Goal: Information Seeking & Learning: Learn about a topic

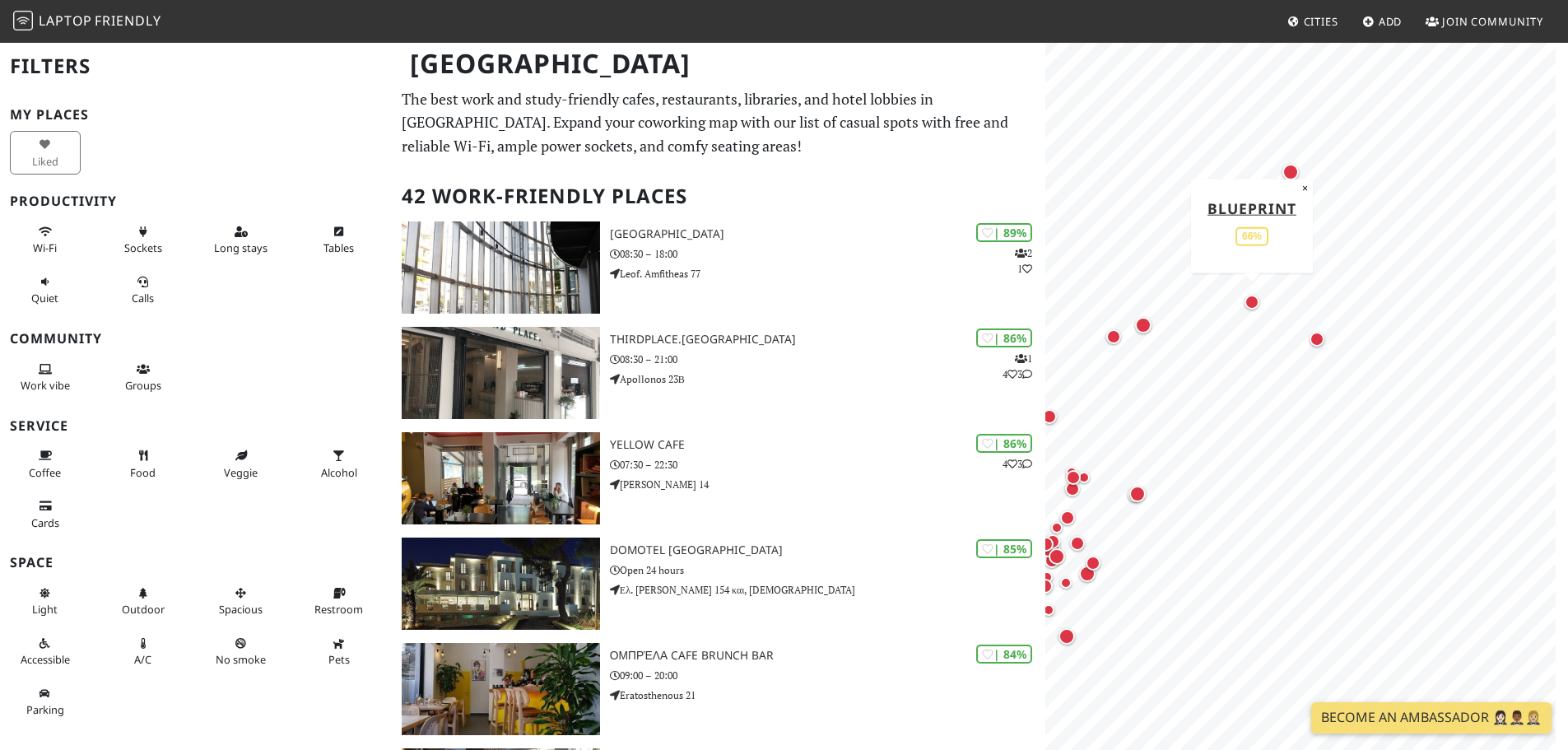
click at [1253, 300] on div "Map marker" at bounding box center [1252, 302] width 15 height 15
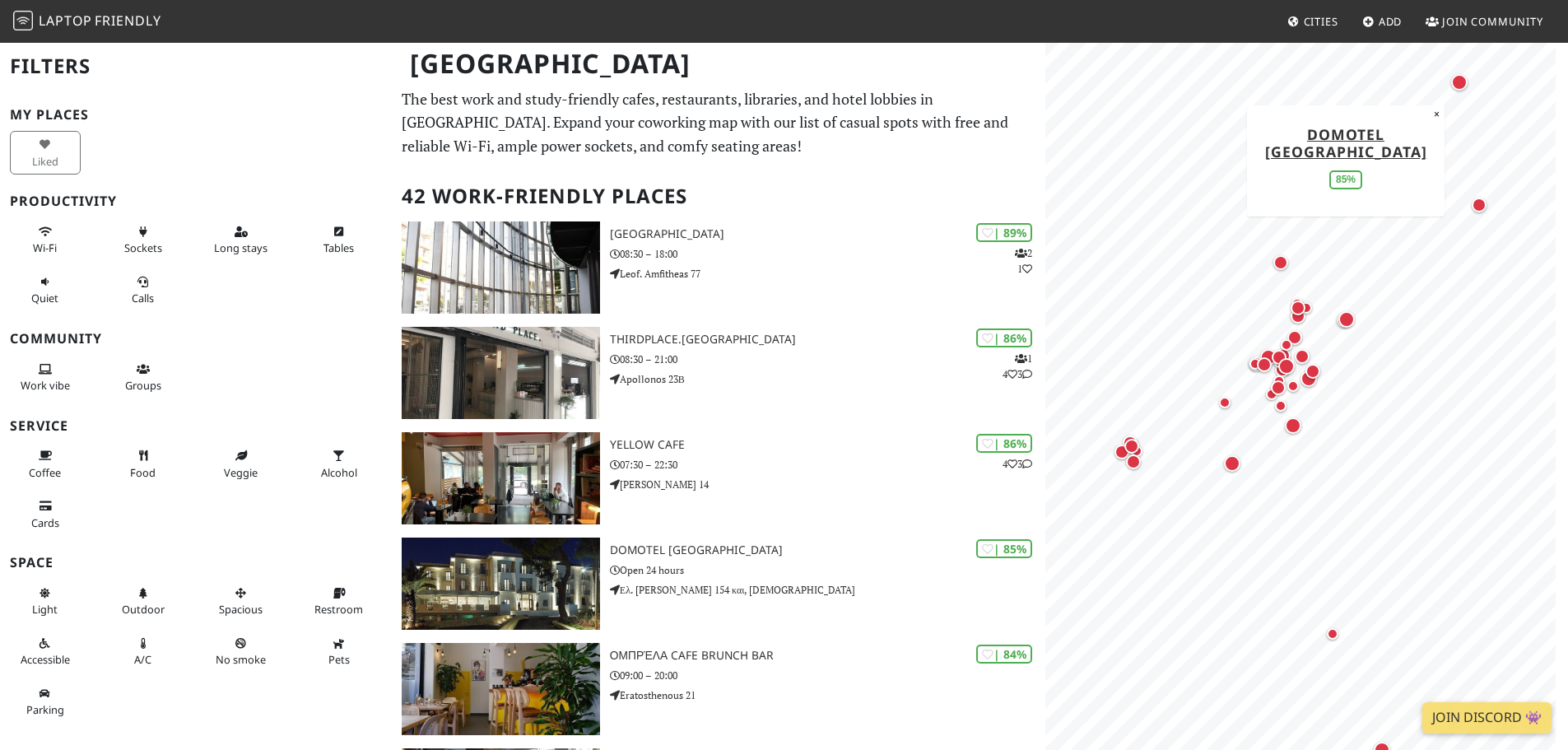
click at [1460, 82] on div "Map marker" at bounding box center [1460, 82] width 17 height 17
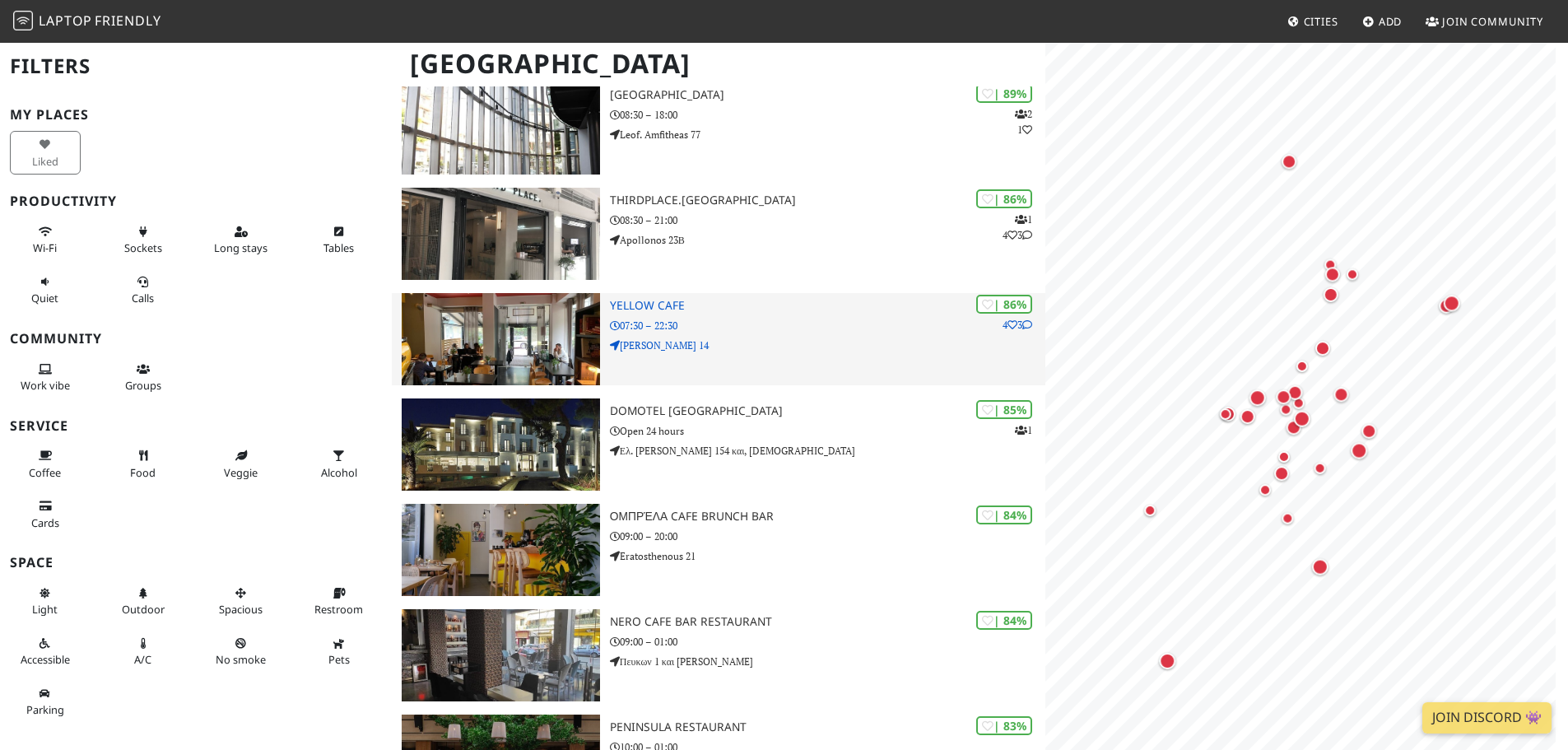
scroll to position [165, 0]
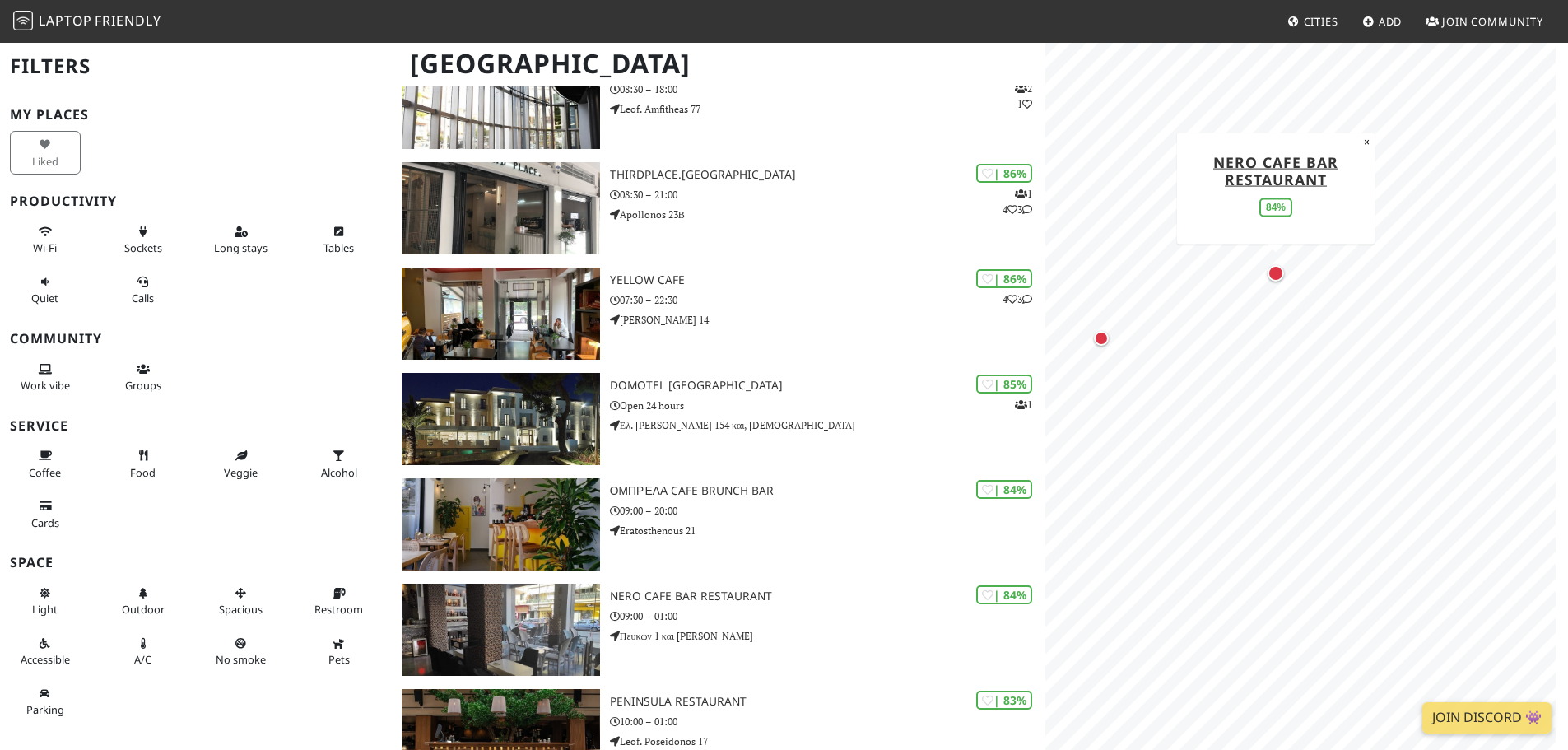
click at [1275, 275] on div "Map marker" at bounding box center [1276, 273] width 17 height 17
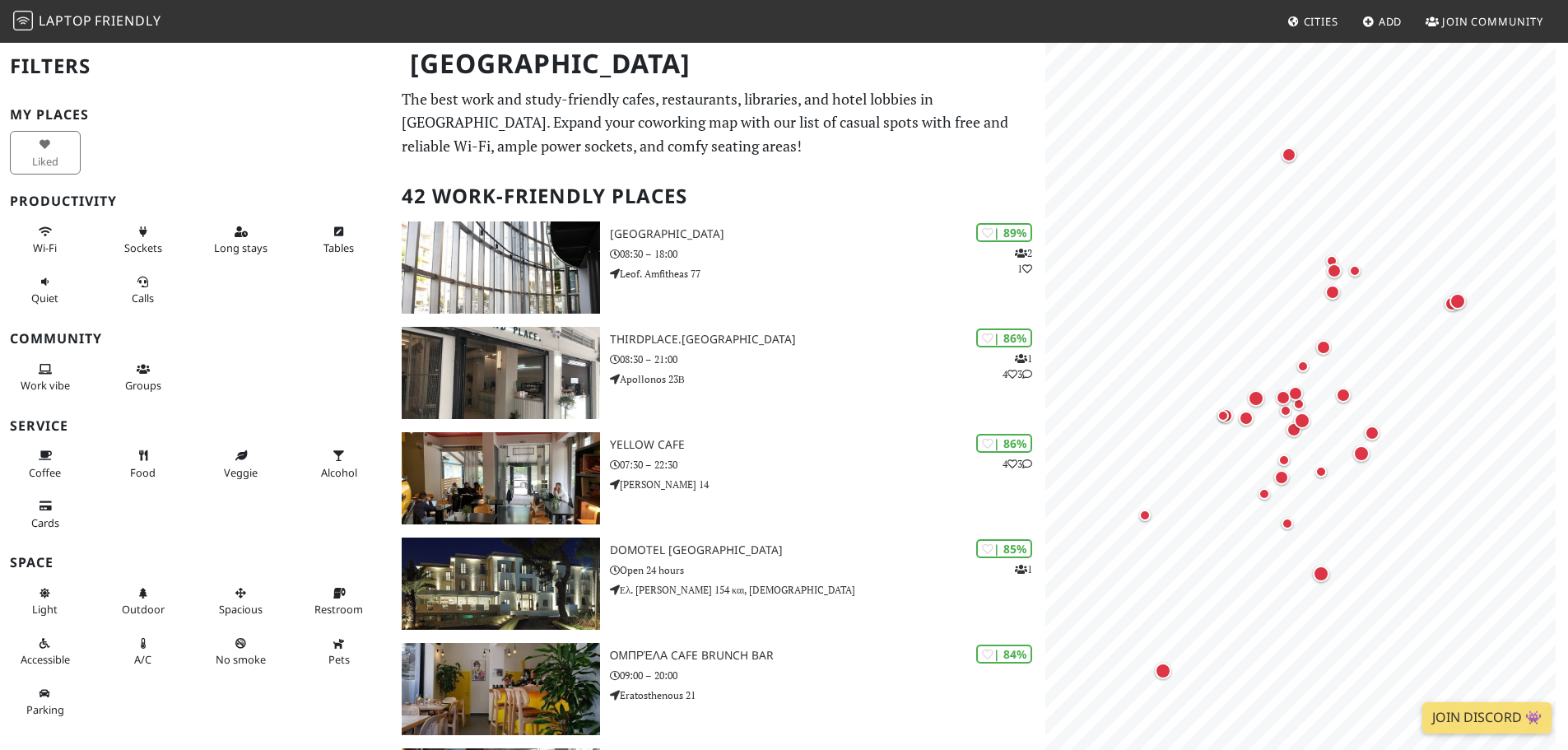
scroll to position [165, 0]
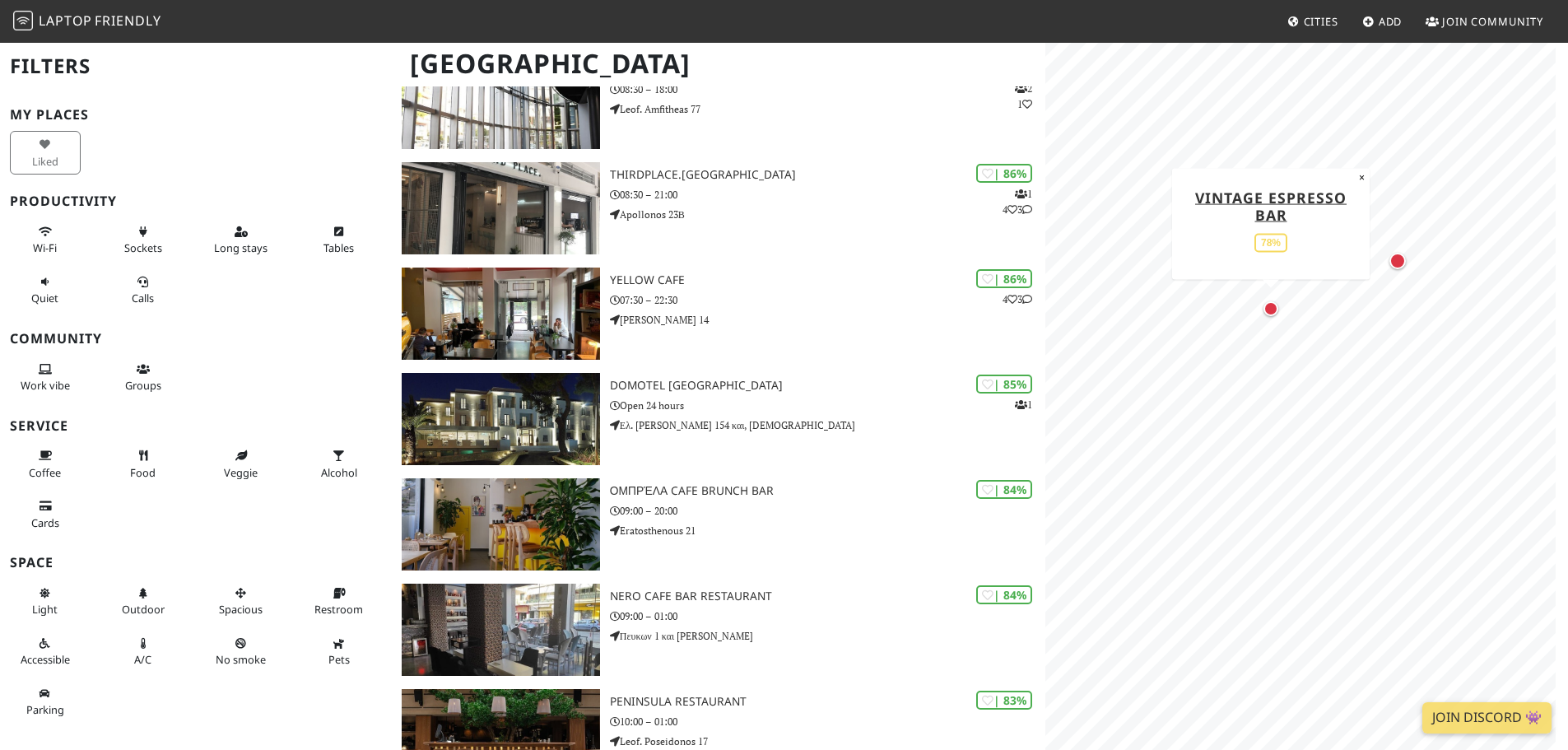
click at [1270, 309] on div "Map marker" at bounding box center [1271, 309] width 15 height 15
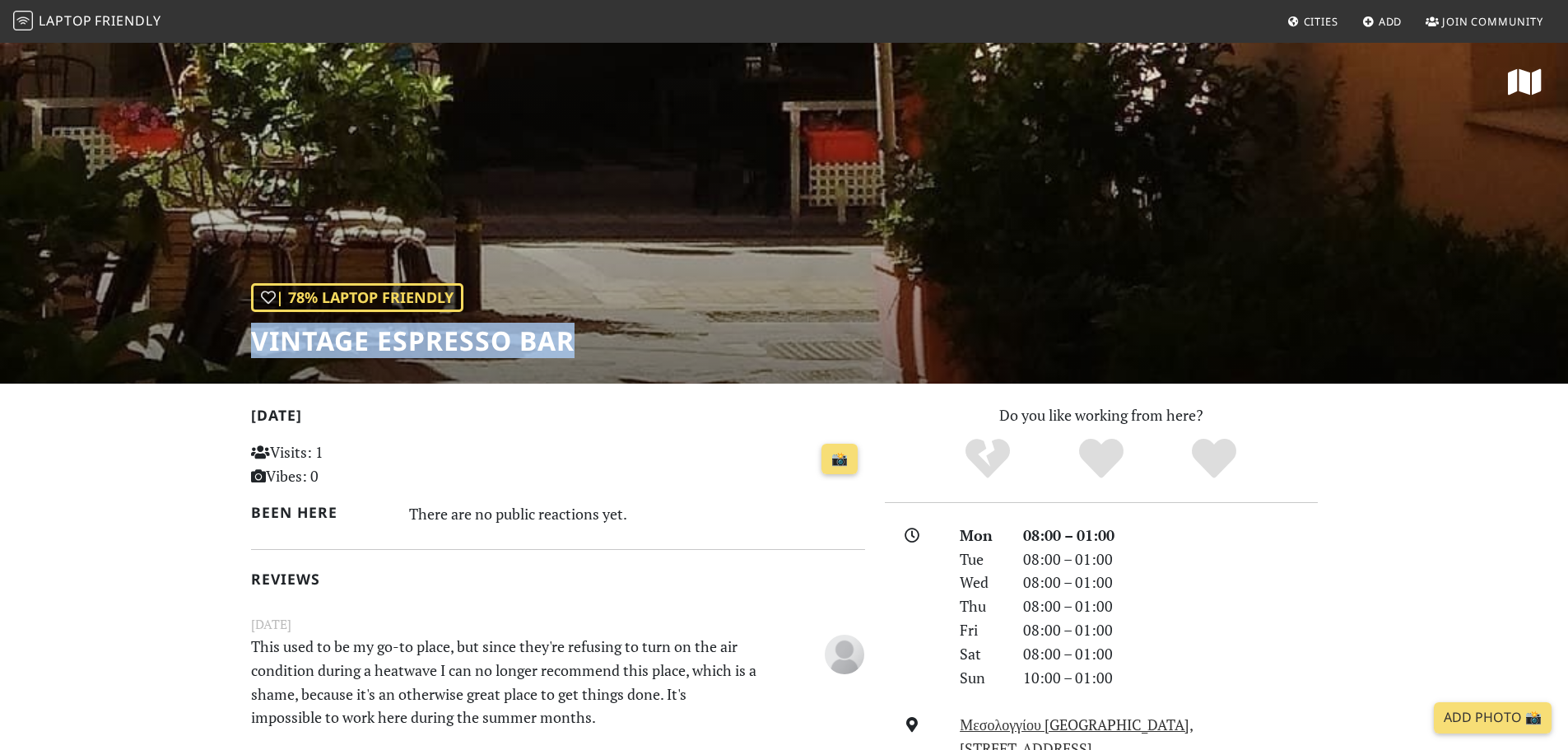
drag, startPoint x: 227, startPoint y: 337, endPoint x: 569, endPoint y: 339, distance: 342.0
click at [585, 339] on div "| 78% Laptop Friendly Vintage Espresso Bar" at bounding box center [784, 211] width 1568 height 342
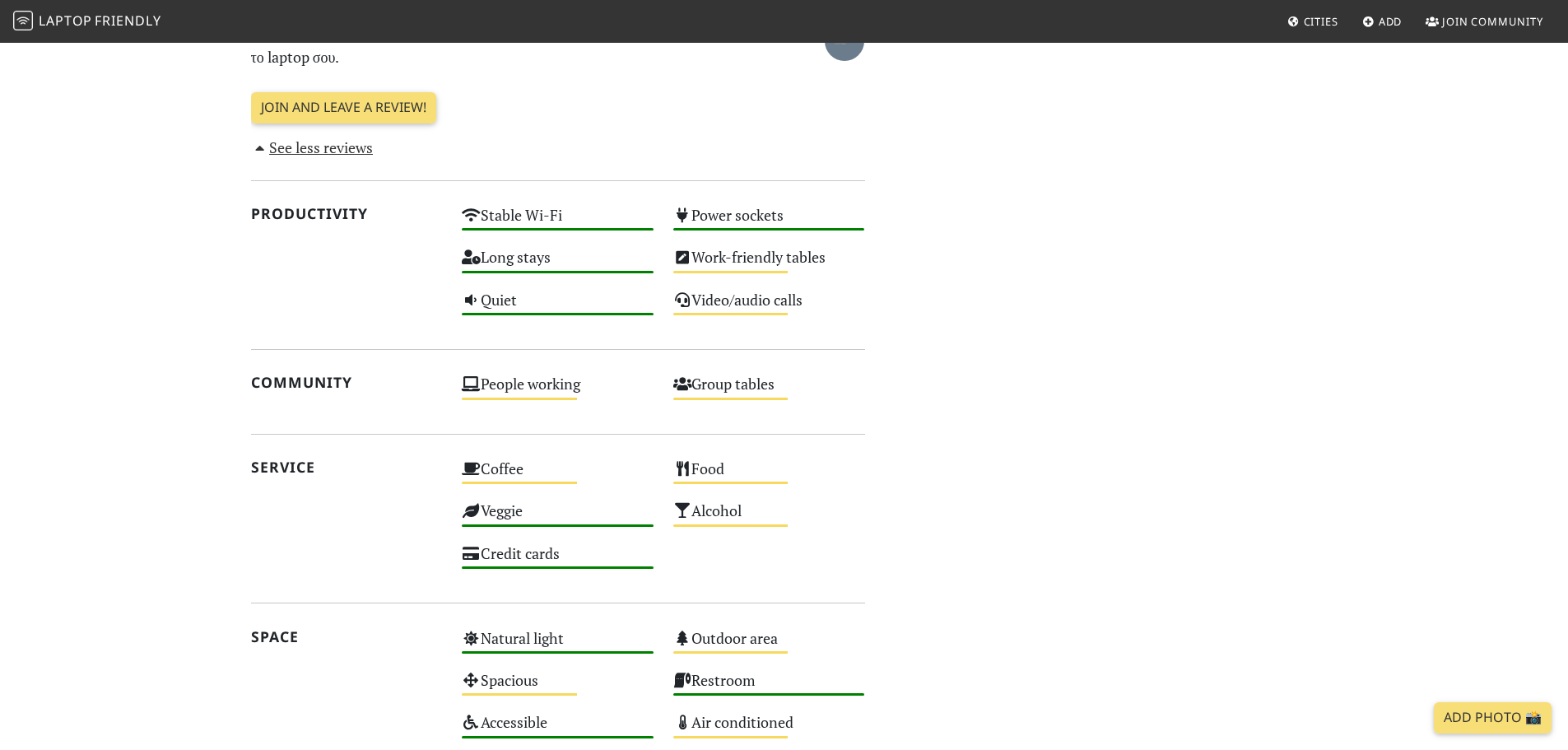
scroll to position [905, 0]
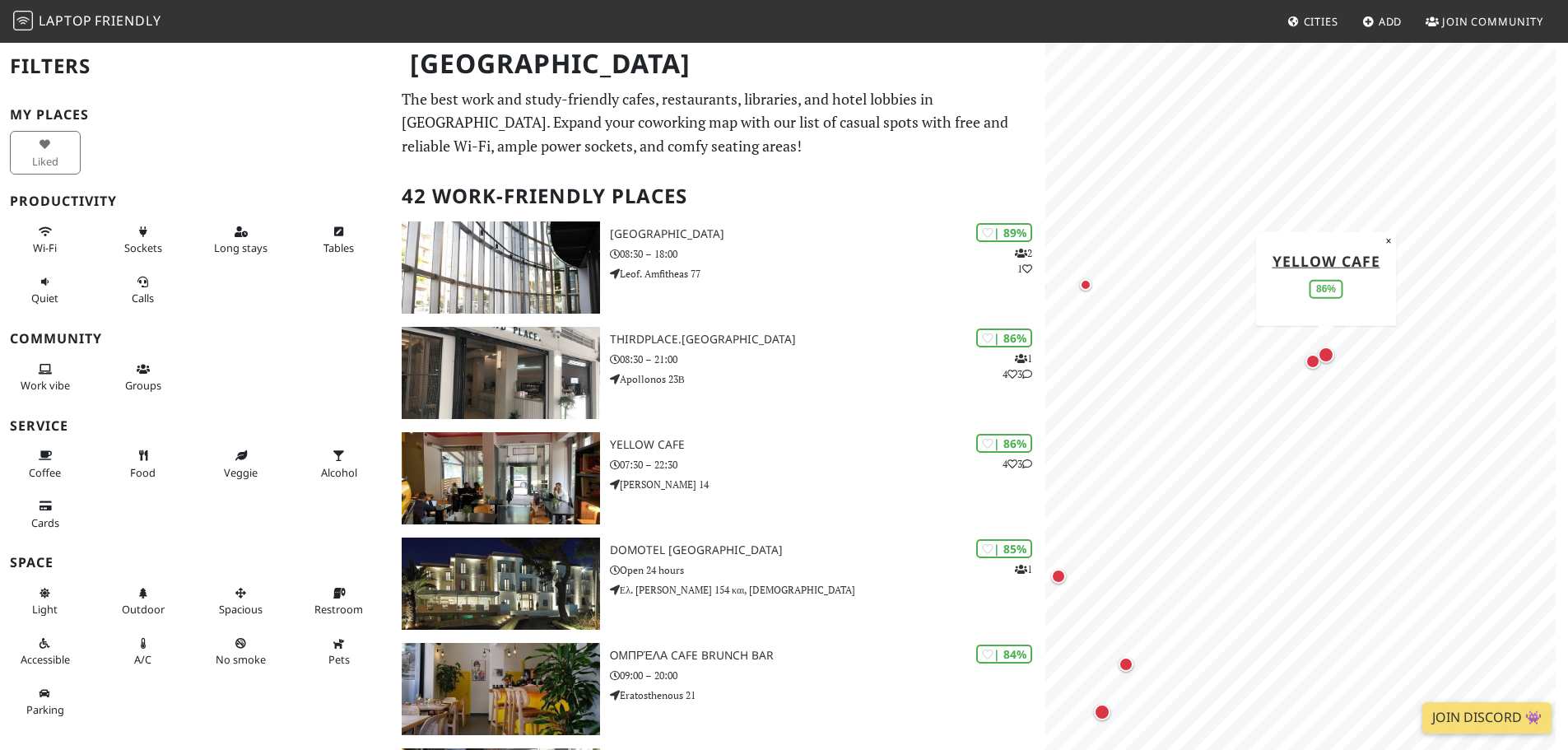
click at [1332, 355] on div "Map marker" at bounding box center [1327, 355] width 17 height 17
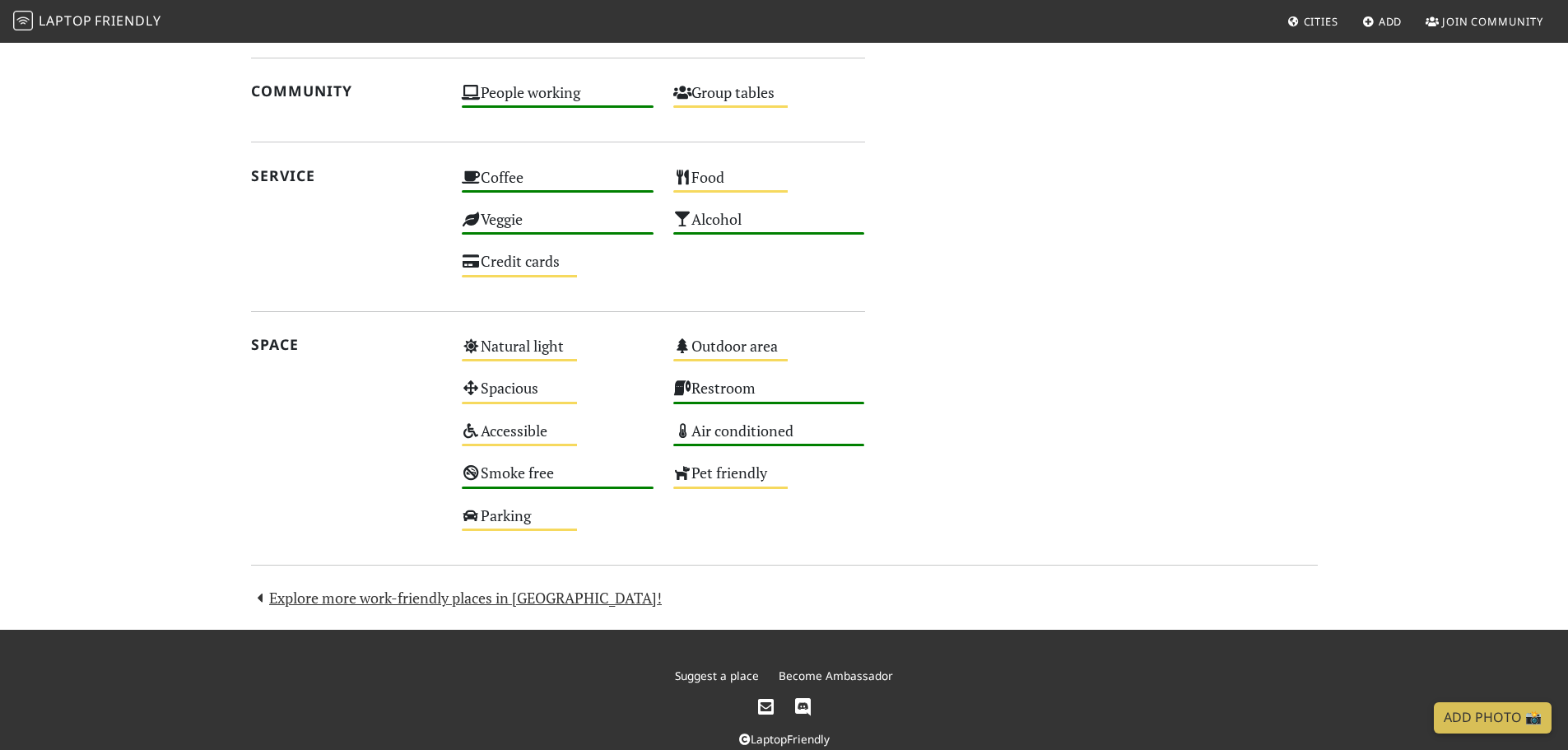
scroll to position [1629, 0]
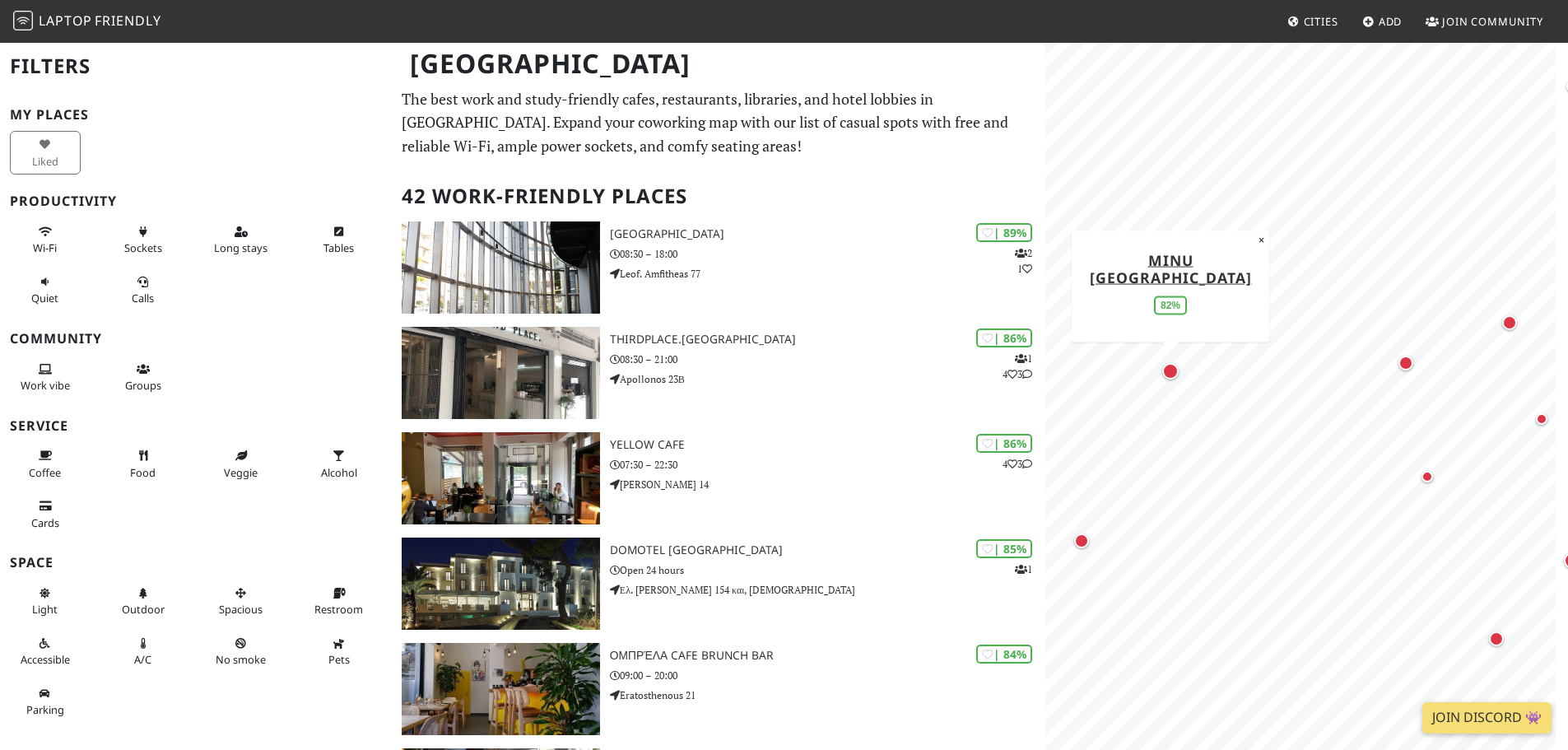
click at [1167, 373] on div "Map marker" at bounding box center [1171, 371] width 17 height 17
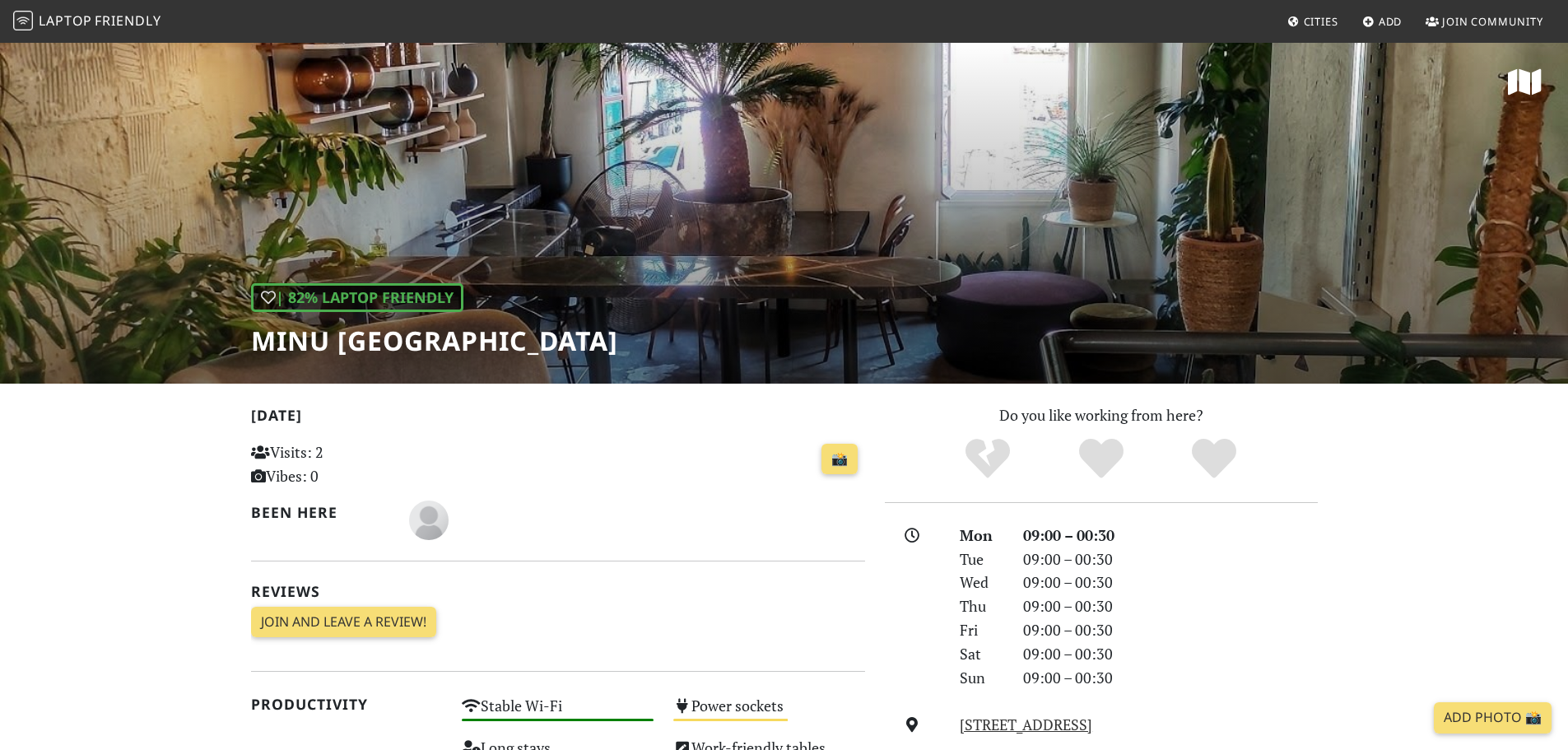
click at [1469, 23] on span "Join Community" at bounding box center [1493, 22] width 102 height 15
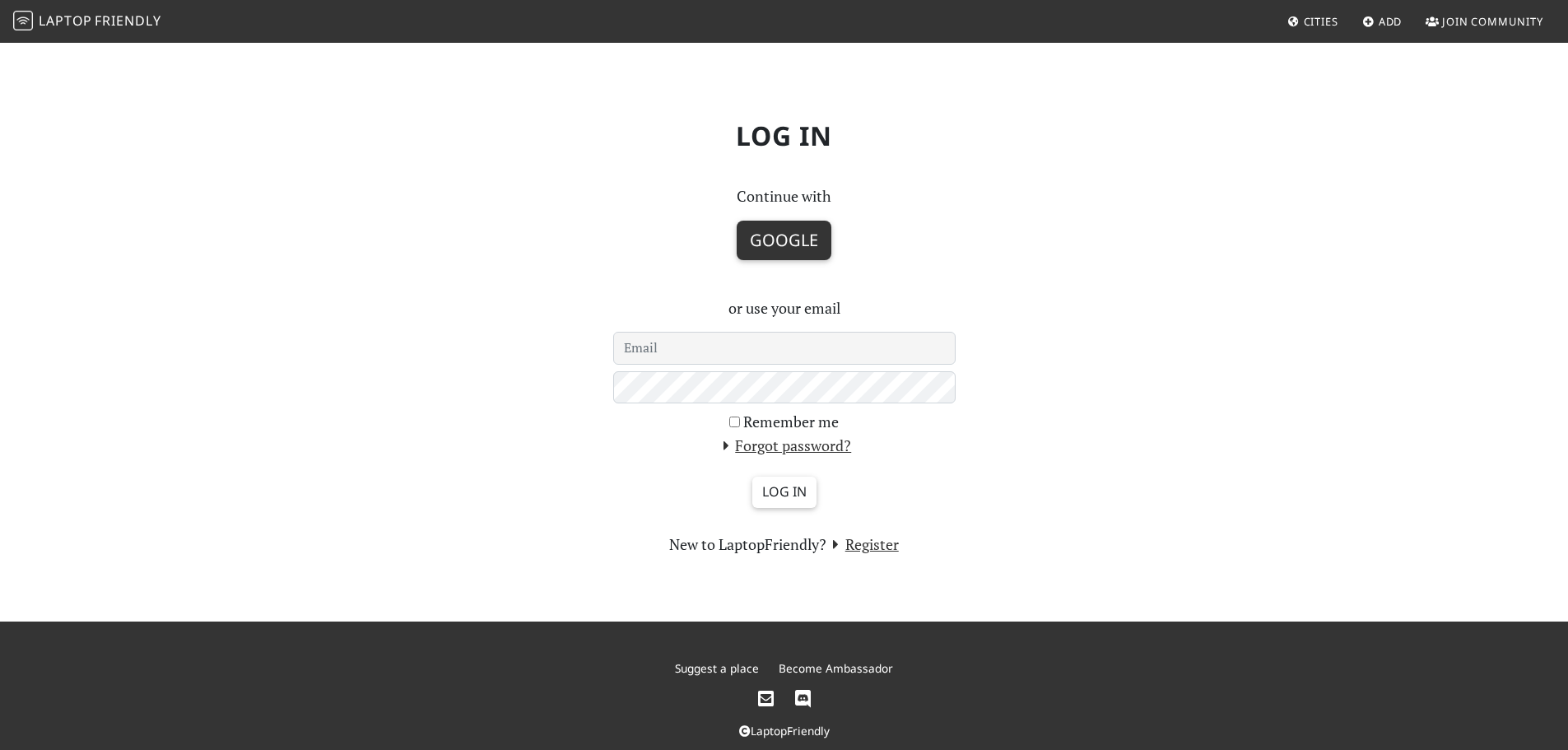
click at [794, 234] on button "Google" at bounding box center [784, 240] width 95 height 39
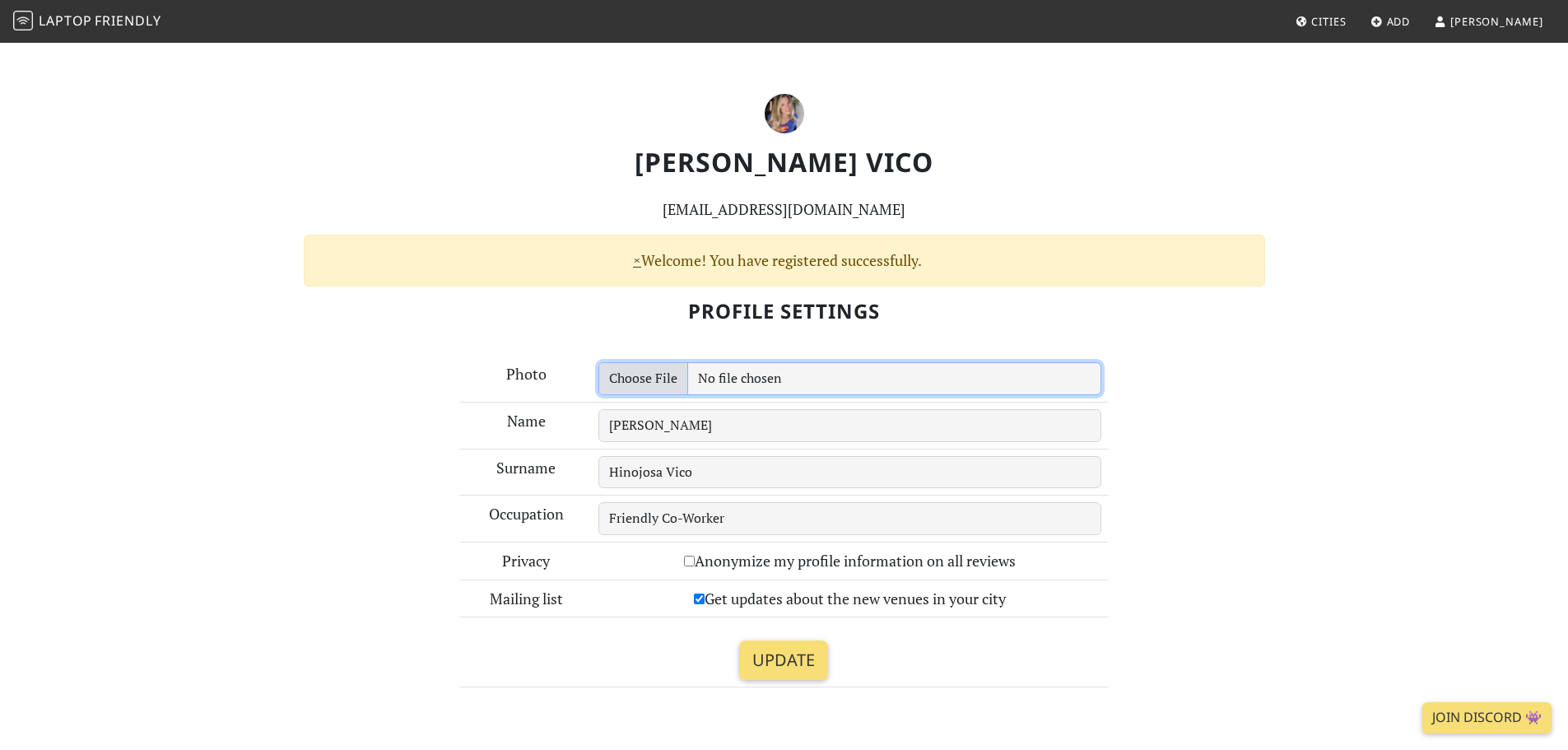
click at [878, 380] on input "file" at bounding box center [850, 379] width 503 height 33
click at [836, 380] on input "file" at bounding box center [850, 379] width 503 height 33
type input "C:\fakepath\IMG_2767.jpg"
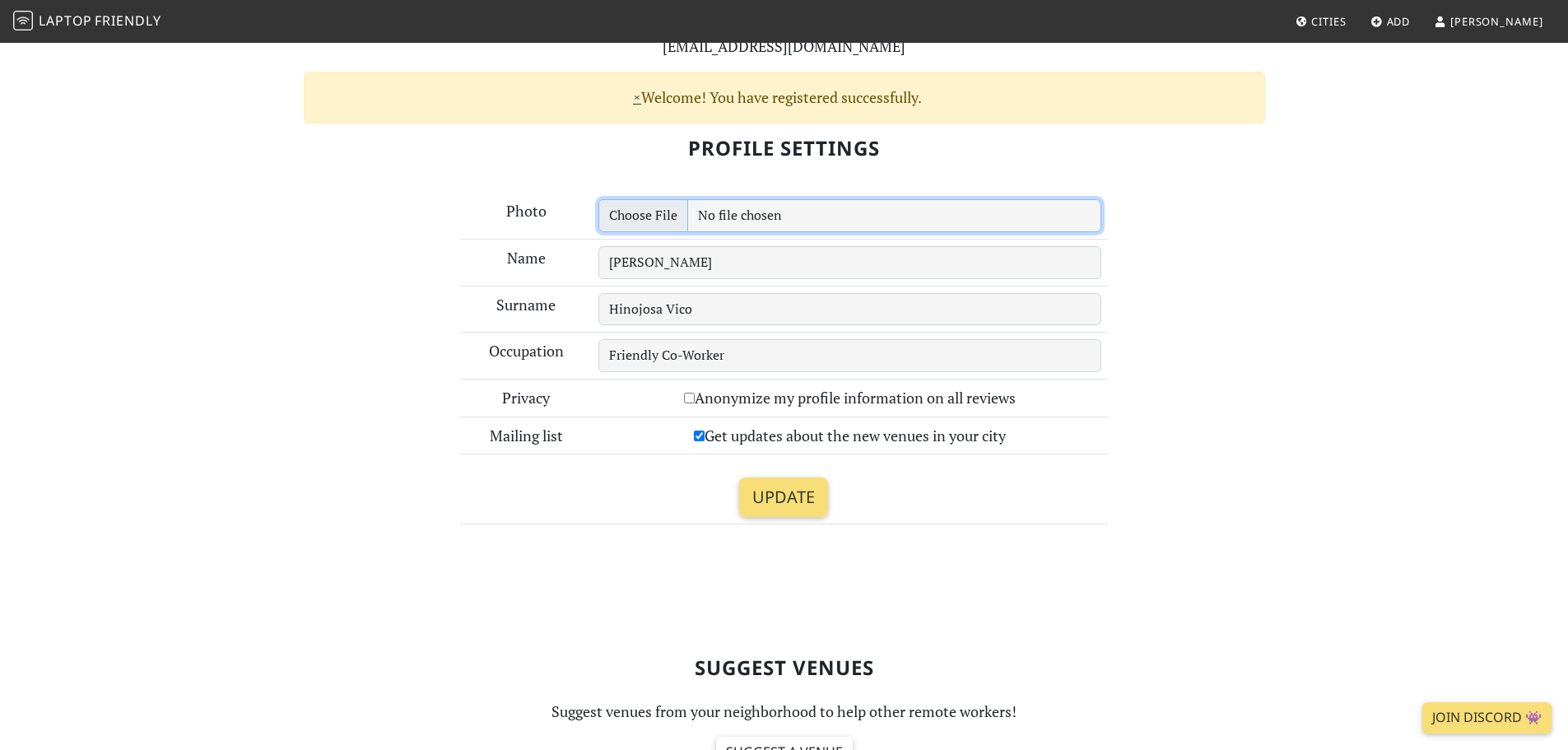
scroll to position [165, 0]
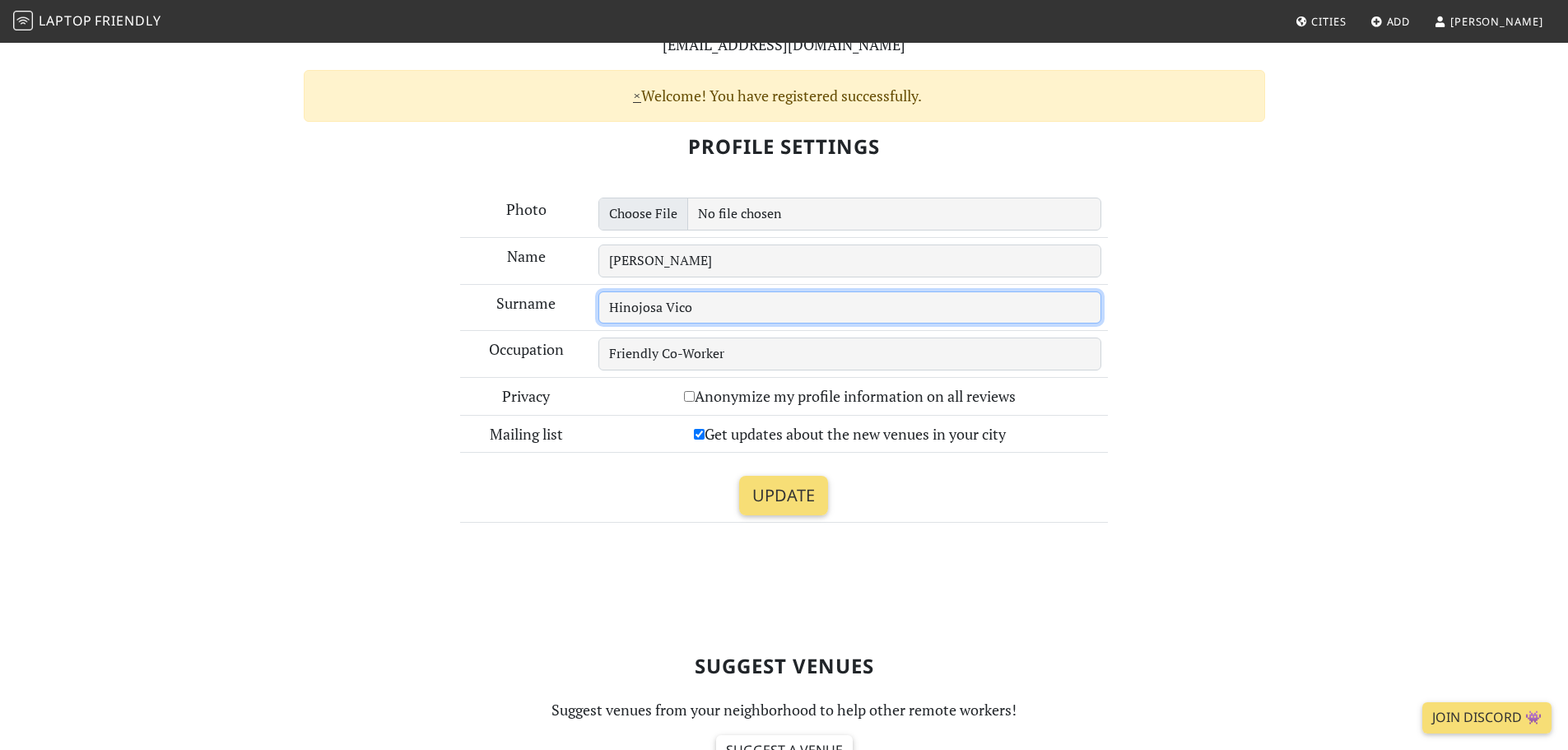
click at [774, 320] on input "Hinojosa Vico" at bounding box center [850, 308] width 503 height 33
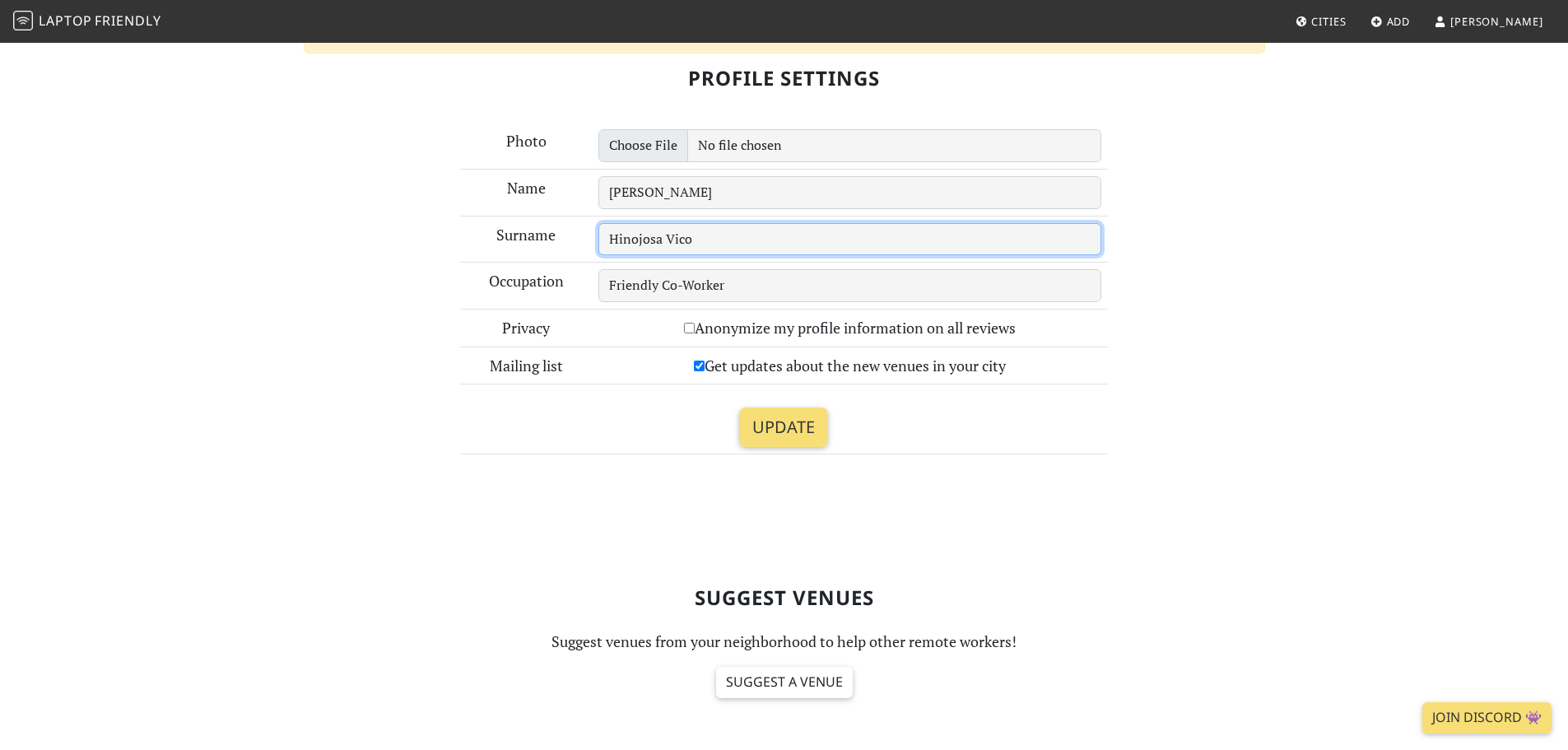
scroll to position [247, 0]
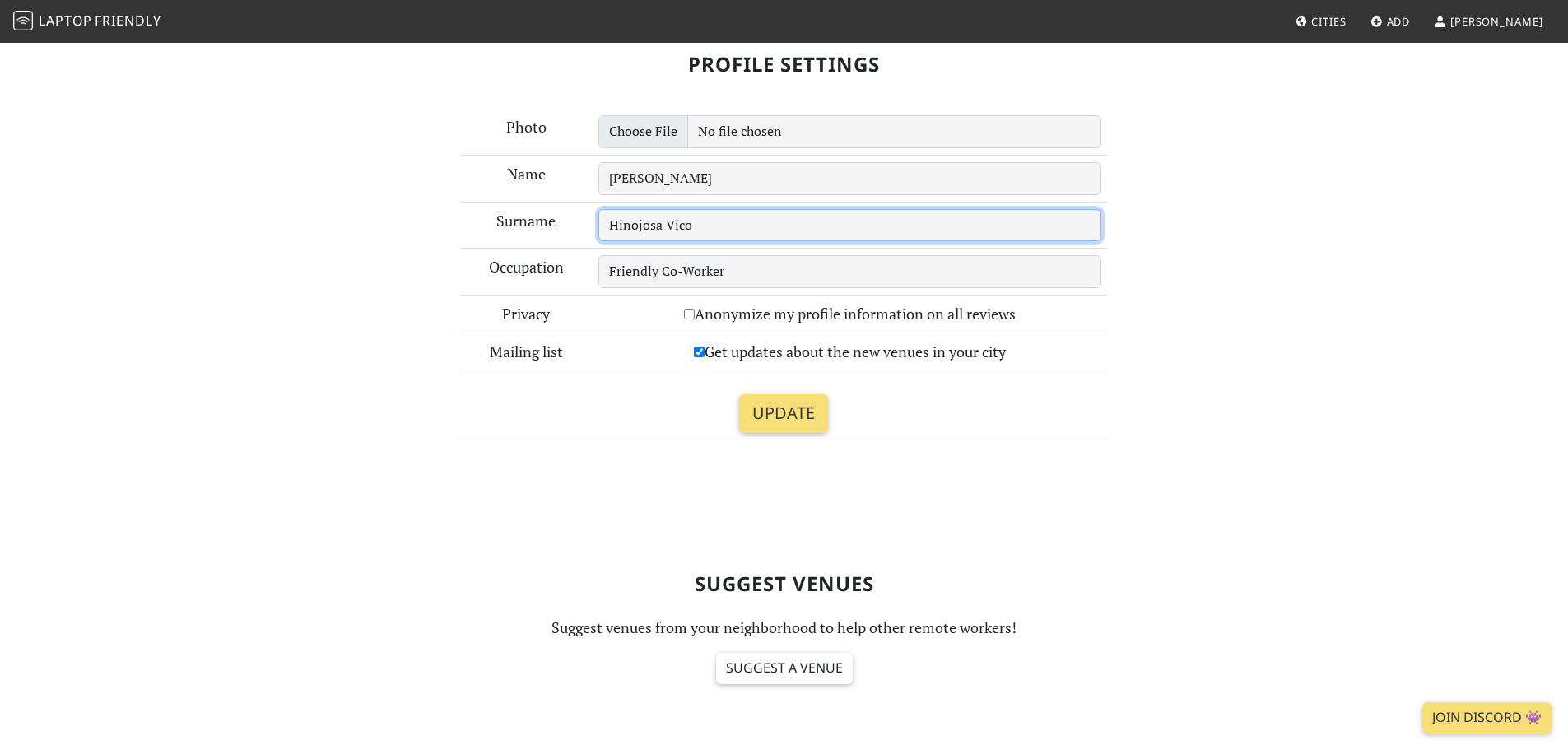
drag, startPoint x: 729, startPoint y: 225, endPoint x: 551, endPoint y: 227, distance: 178.0
click at [551, 227] on tr "Surname Hinojosa Vico" at bounding box center [784, 225] width 648 height 47
type input "HV"
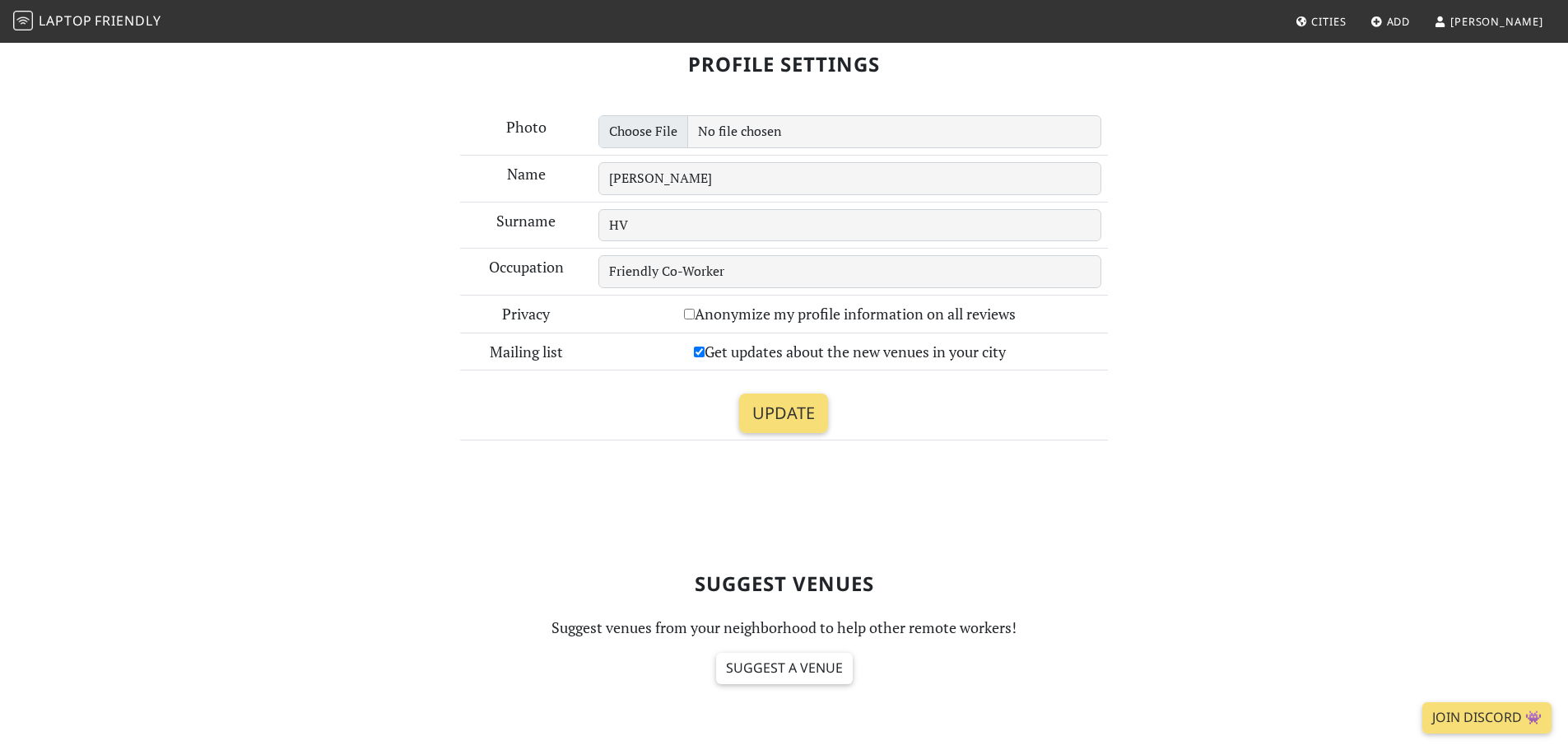
click at [774, 291] on td "Friendly Co-Worker" at bounding box center [850, 272] width 516 height 47
click at [770, 270] on input "Friendly Co-Worker" at bounding box center [850, 271] width 503 height 33
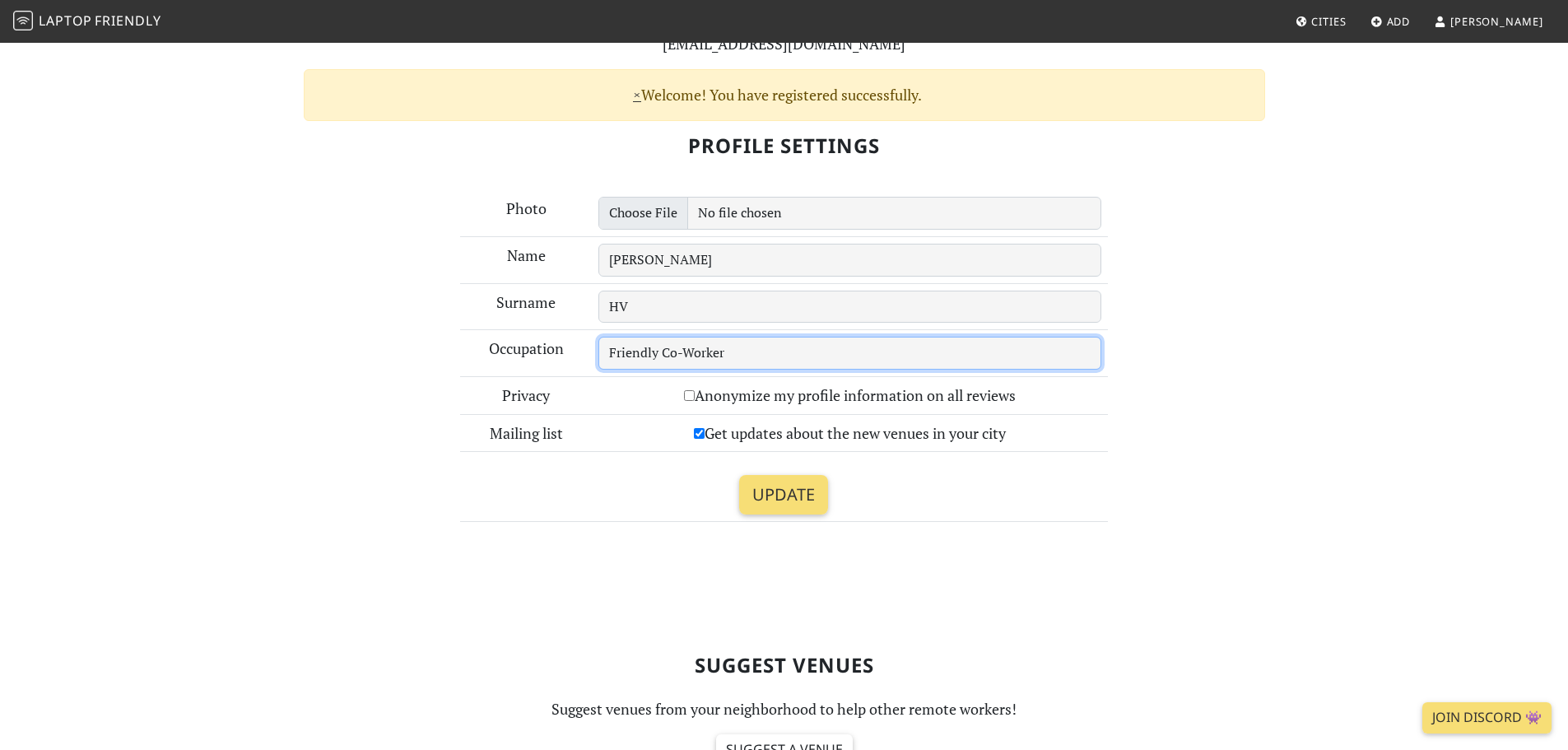
scroll to position [165, 0]
drag, startPoint x: 776, startPoint y: 355, endPoint x: 414, endPoint y: 358, distance: 362.0
click at [414, 358] on div "Profile Settings Photo Name Laura Surname HV Occupation Friendly Co-Worker Priv…" at bounding box center [784, 329] width 1001 height 415
drag, startPoint x: 740, startPoint y: 358, endPoint x: 591, endPoint y: 348, distance: 149.3
click at [592, 348] on td "Graphic Designer" at bounding box center [850, 354] width 516 height 47
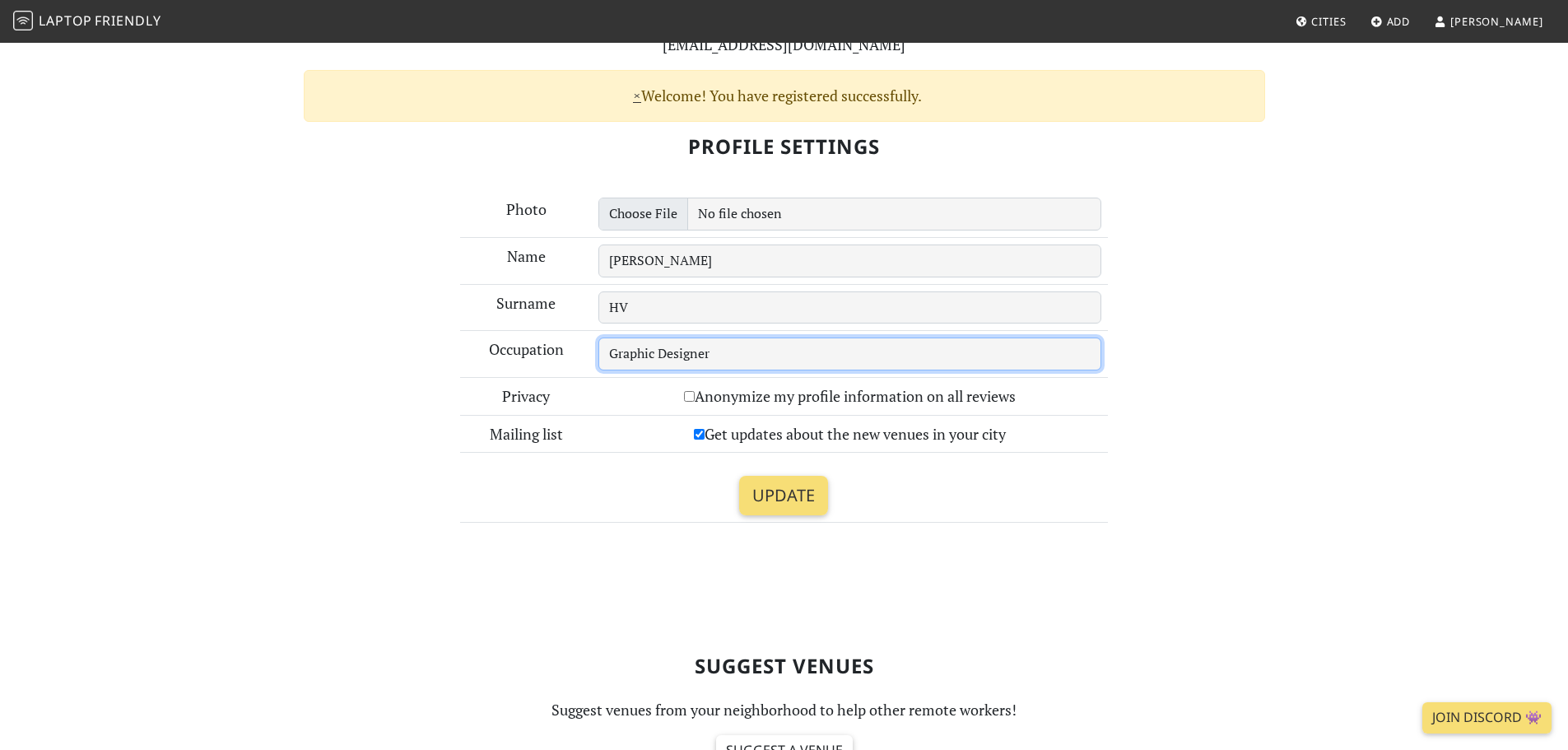
paste input "Creative Marketing Specialist & Graphic Designer 💫"
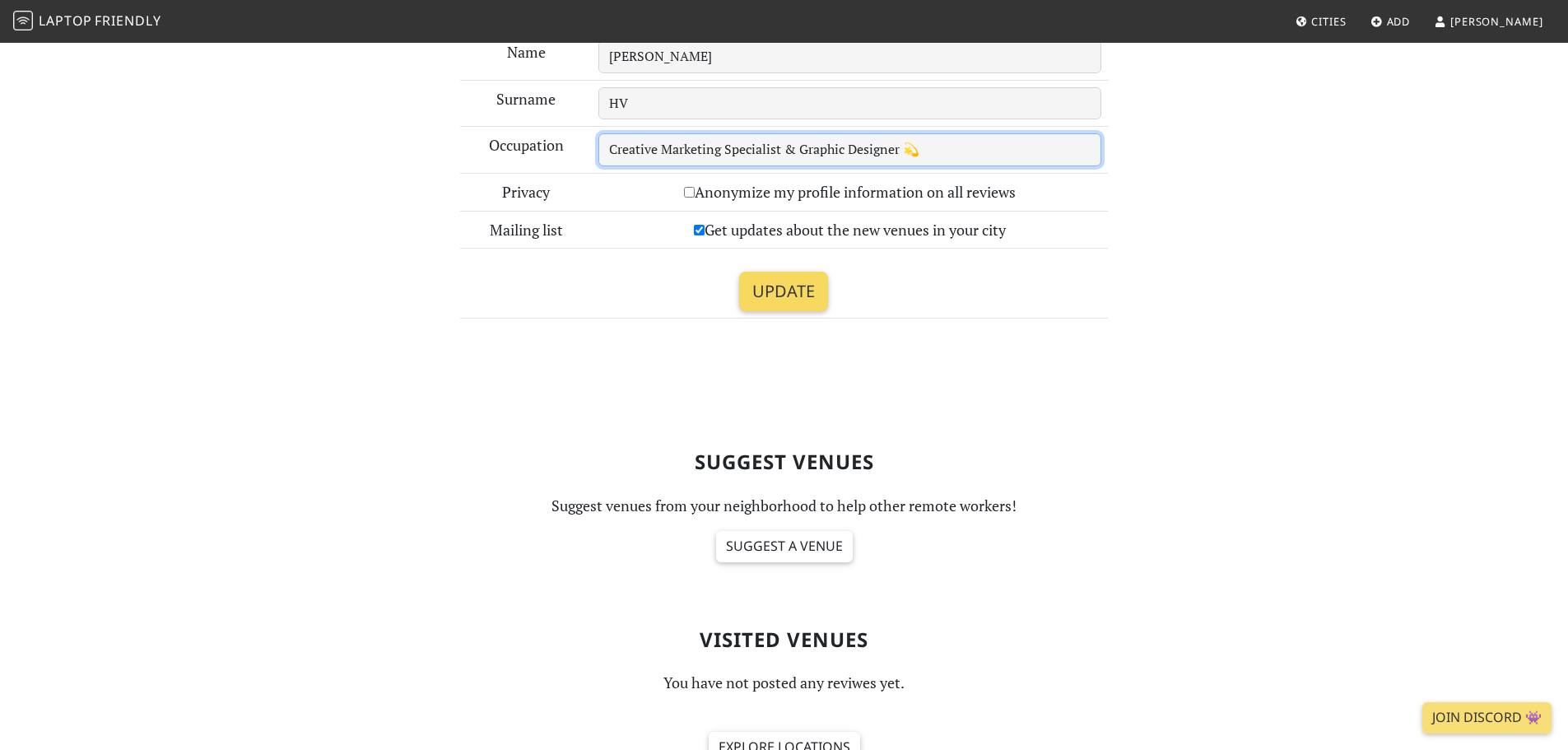
scroll to position [329, 0]
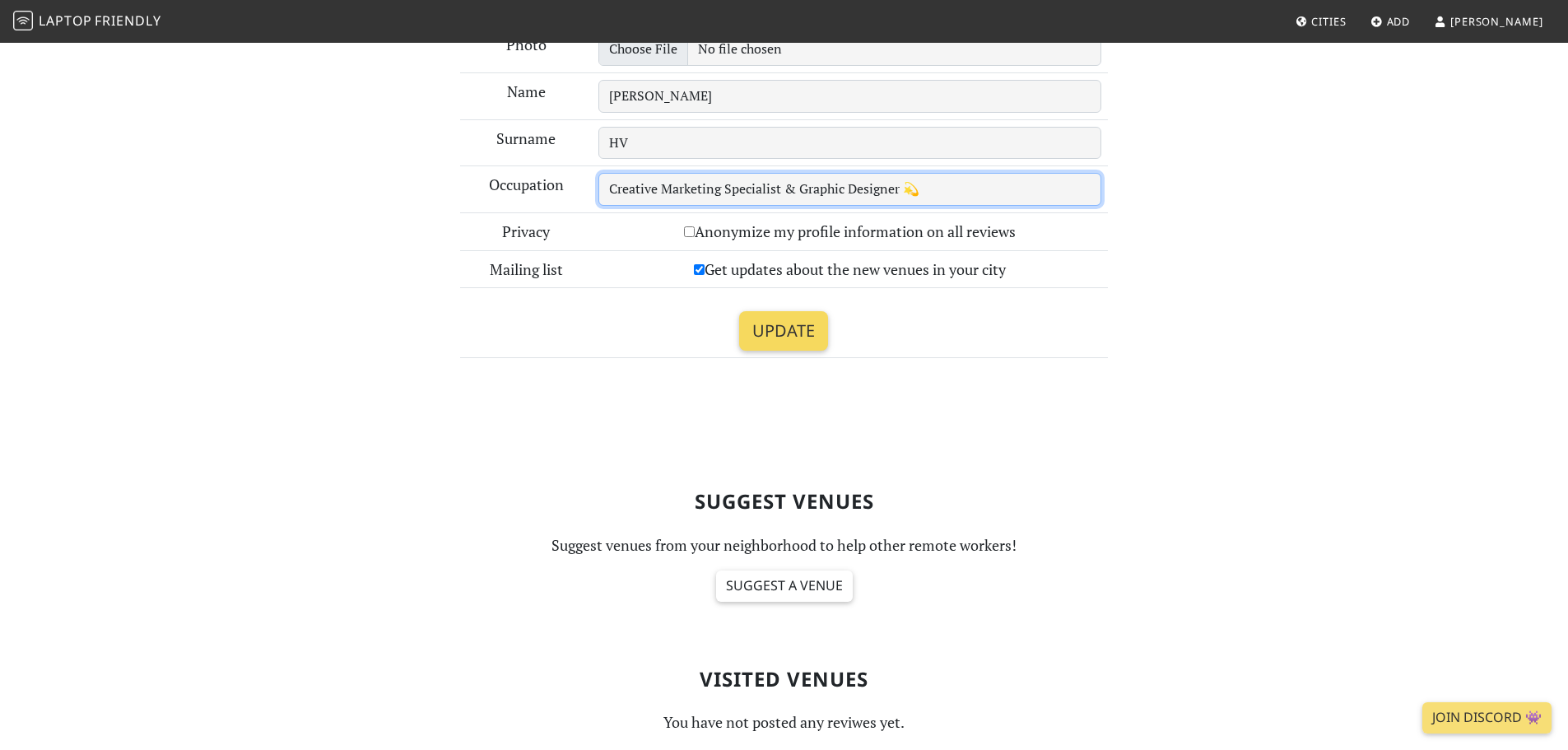
type input "Creative Marketing Specialist & Graphic Designer 💫"
click at [793, 339] on input "Update" at bounding box center [784, 330] width 89 height 39
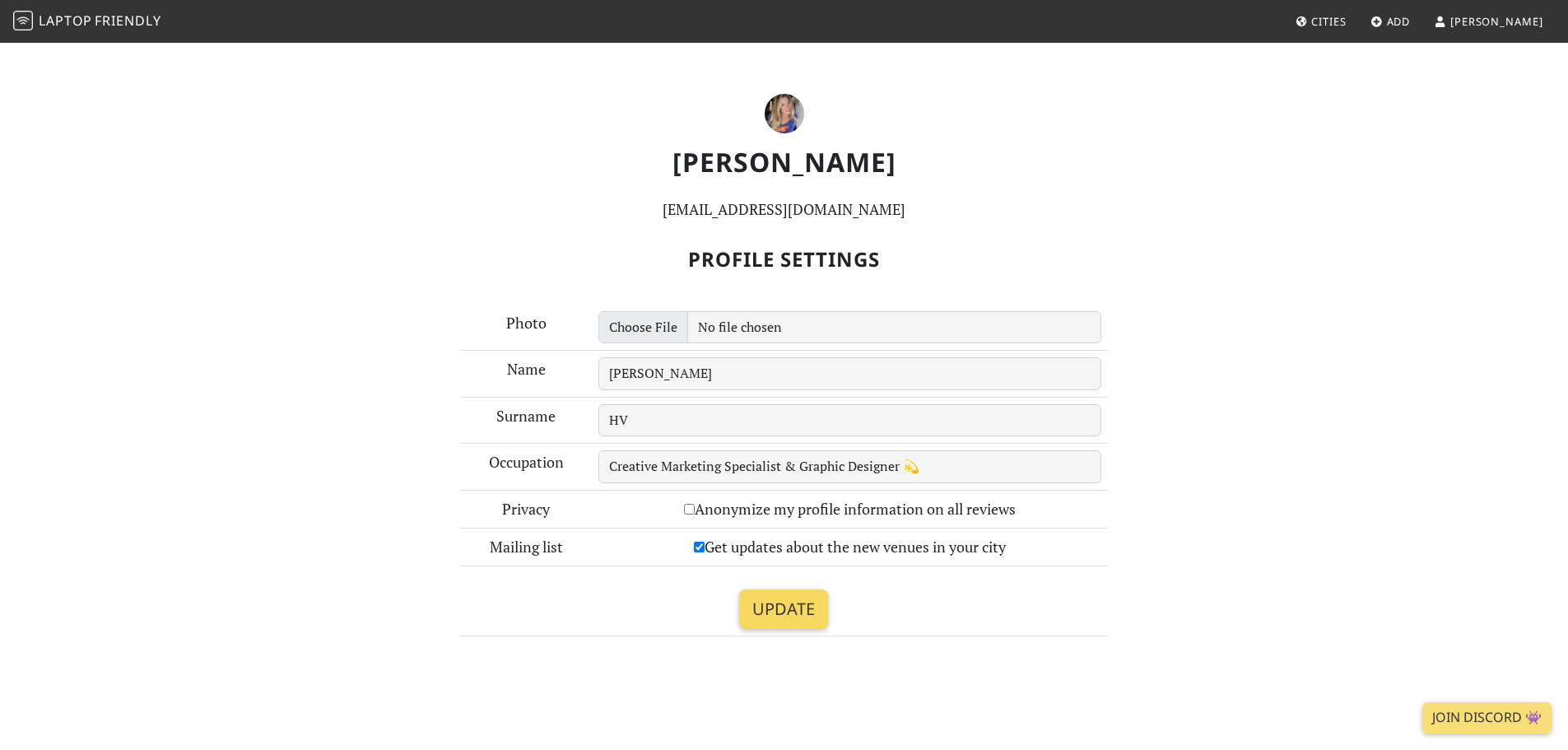
click at [787, 610] on input "Update" at bounding box center [784, 608] width 89 height 39
click at [134, 31] on link "Laptop Friendly" at bounding box center [87, 22] width 148 height 29
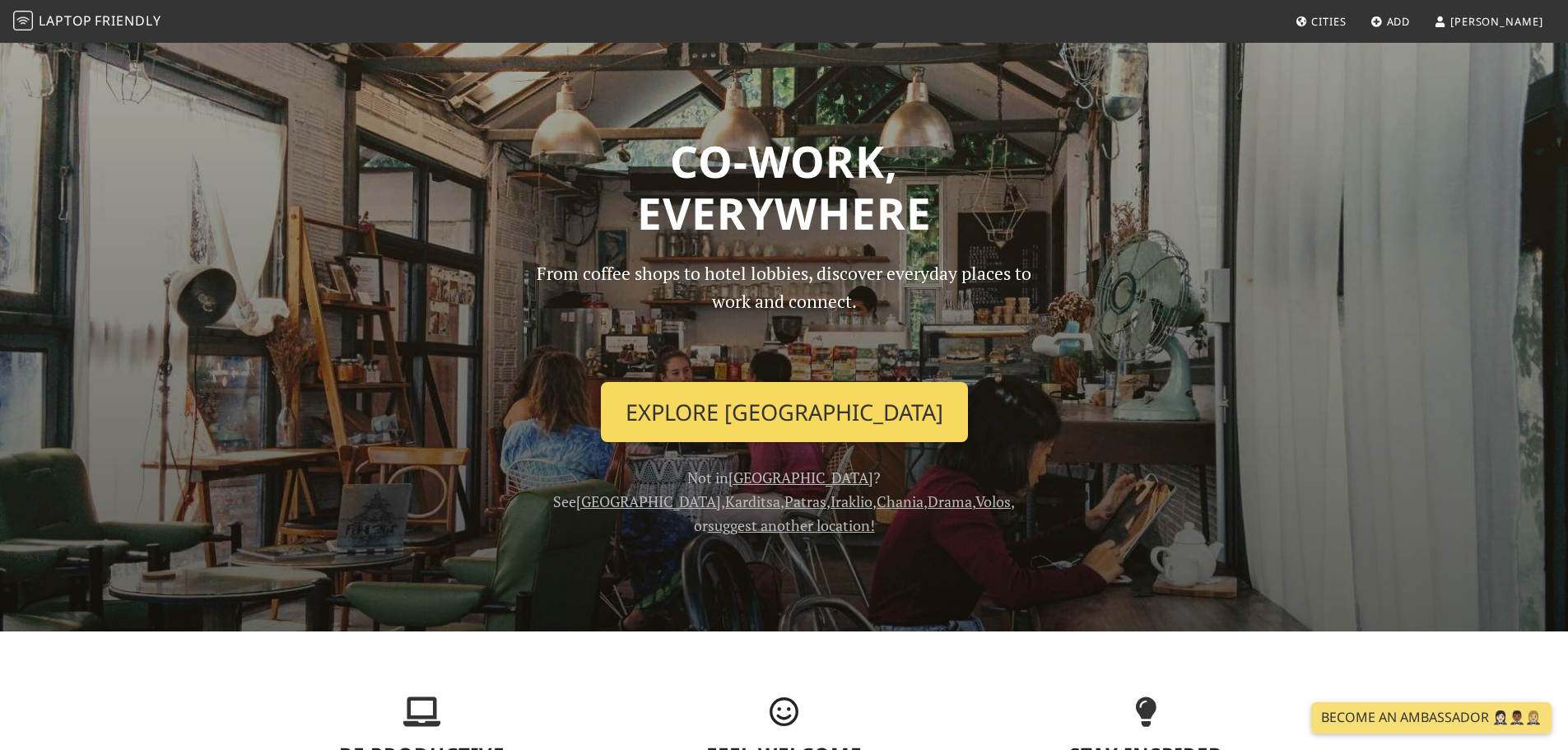
click at [829, 400] on link "Explore [GEOGRAPHIC_DATA]" at bounding box center [784, 412] width 367 height 61
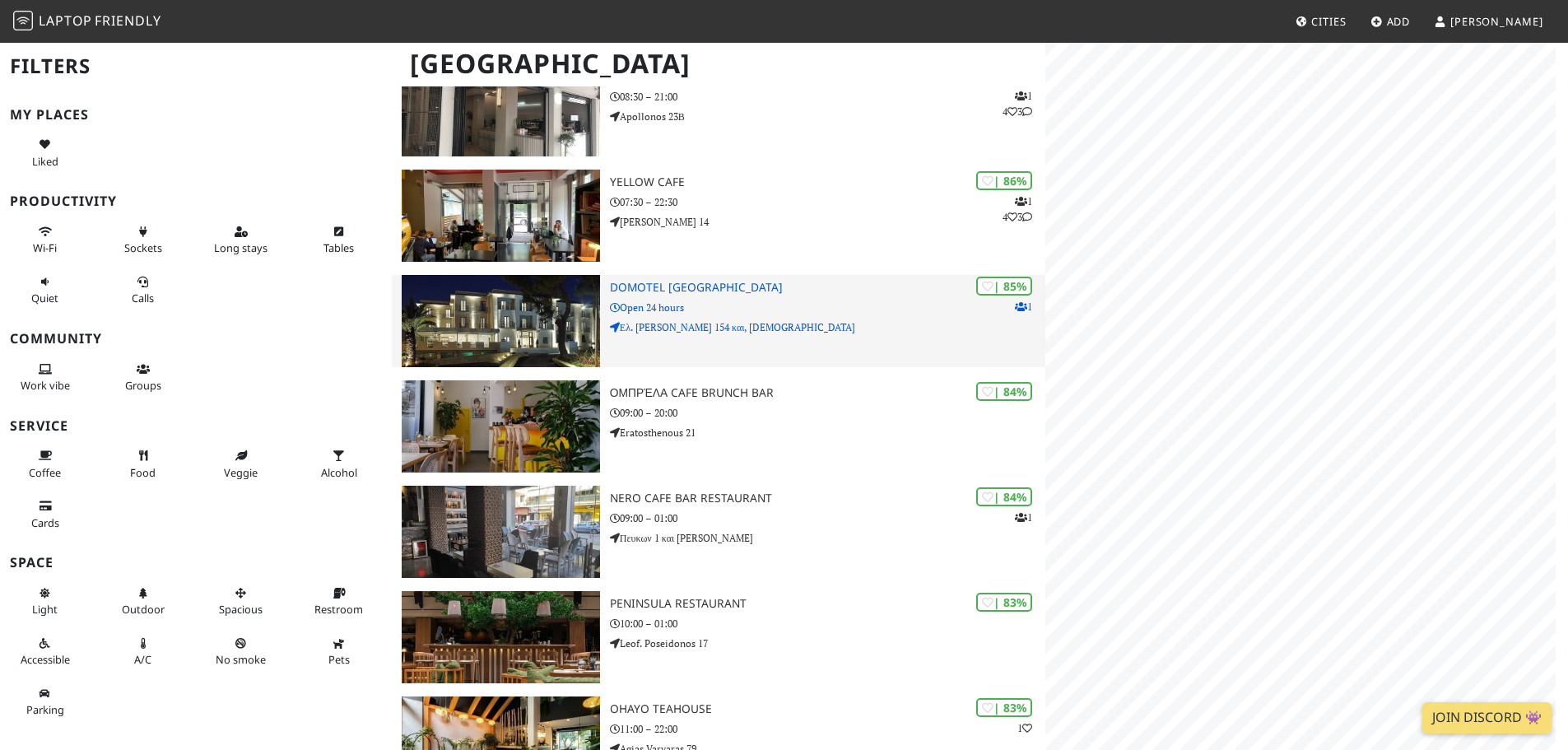
scroll to position [411, 0]
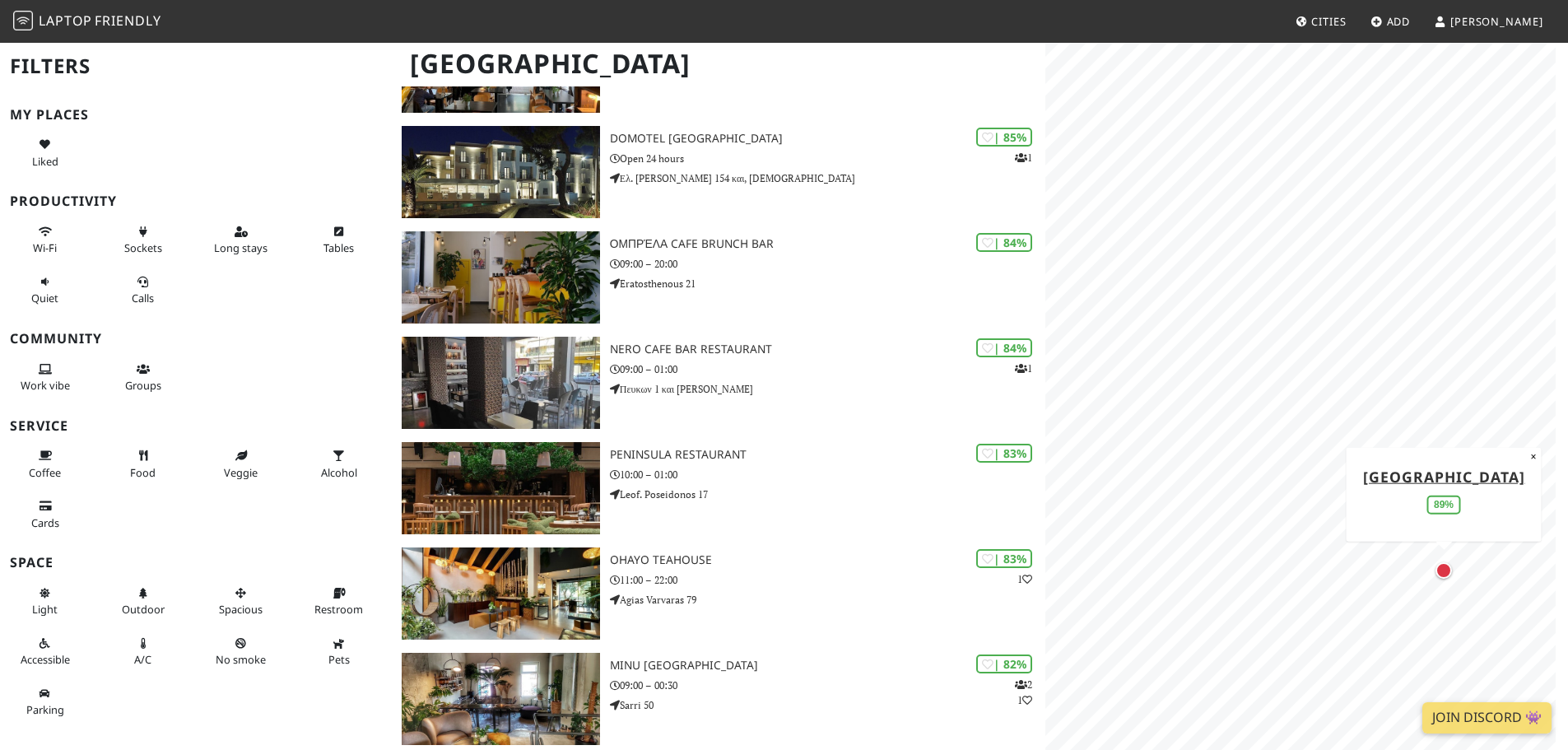
click at [1445, 569] on div "Map marker" at bounding box center [1444, 570] width 17 height 17
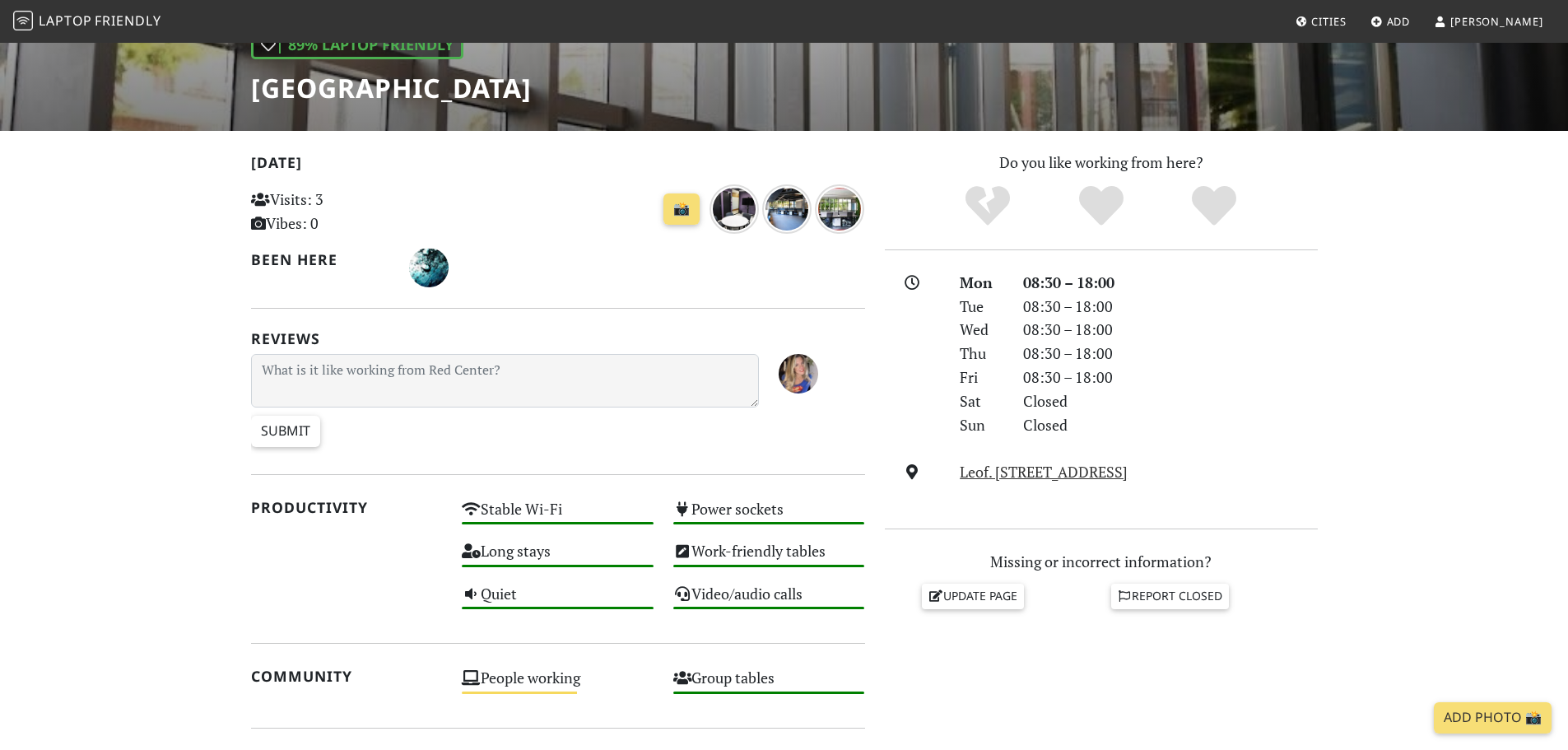
scroll to position [247, 0]
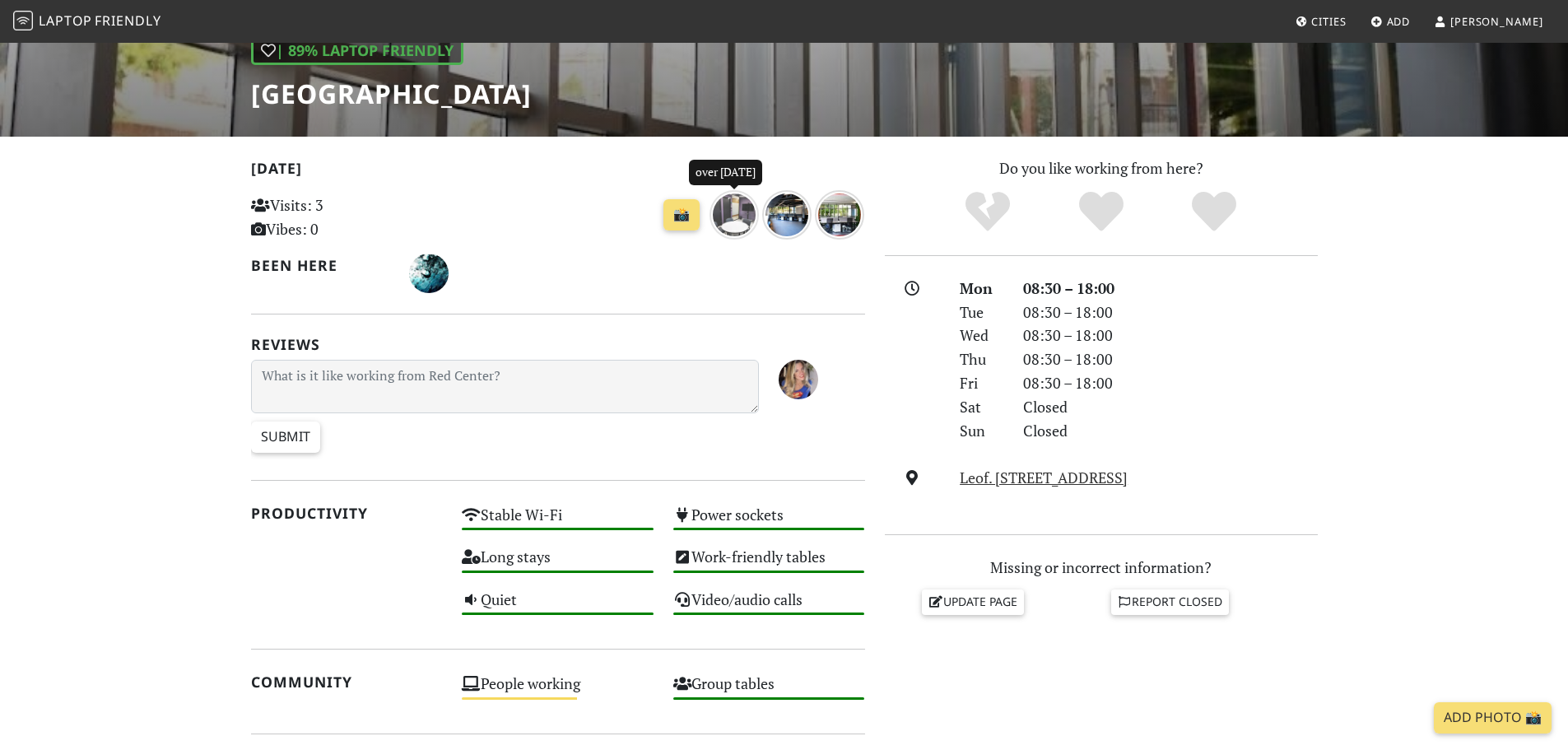
click at [732, 224] on img "over 1 year ago" at bounding box center [734, 214] width 49 height 49
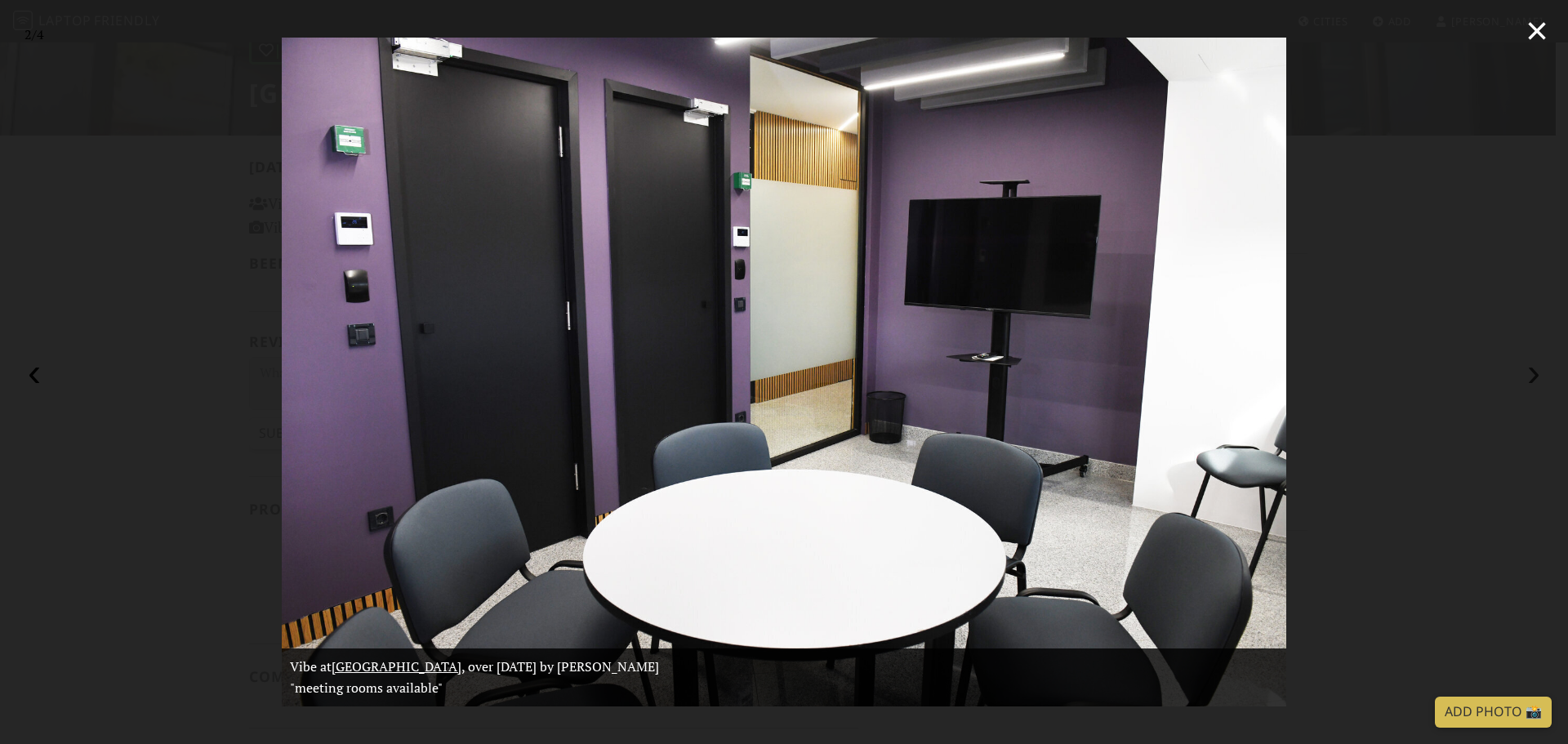
click at [1529, 381] on button "›" at bounding box center [1533, 372] width 36 height 36
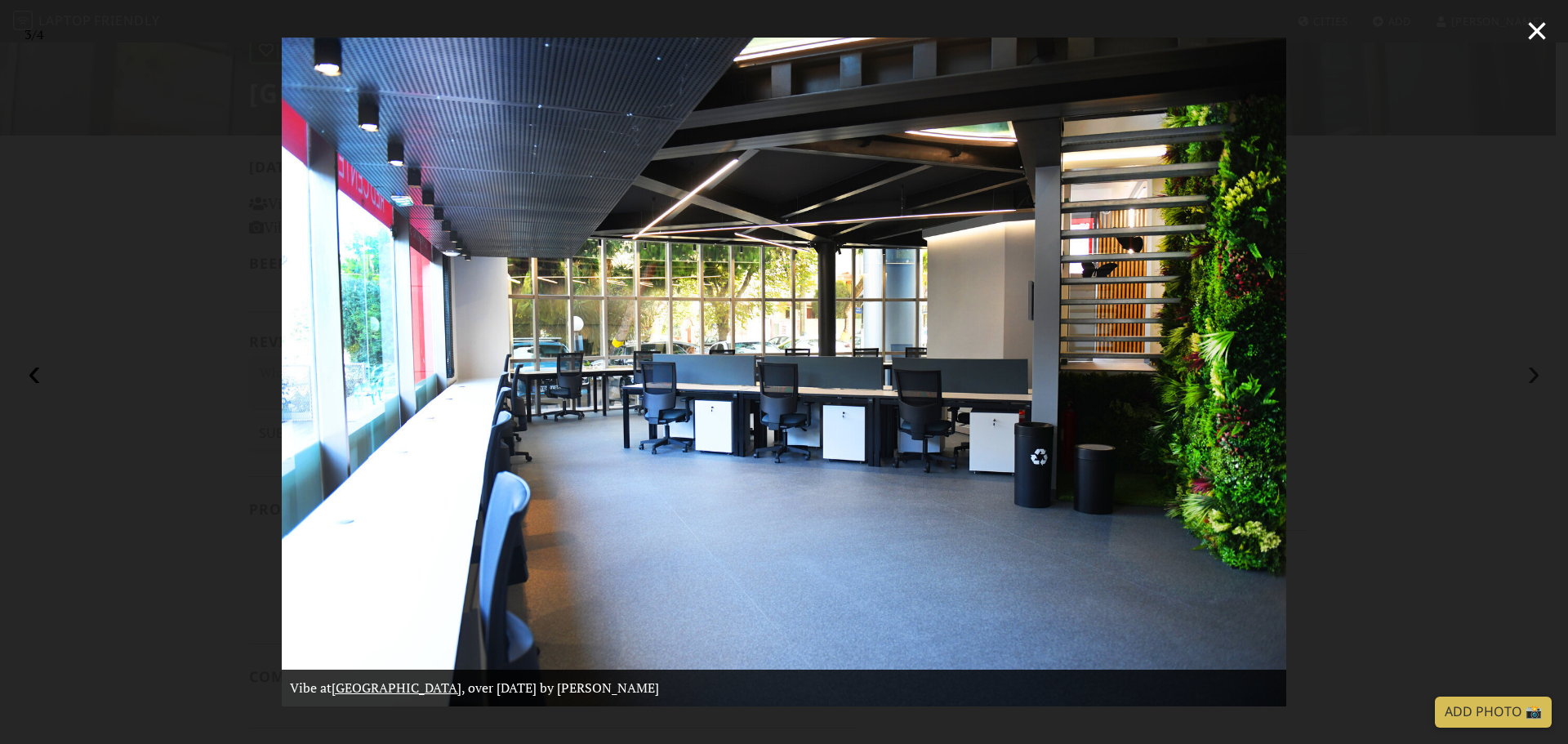
click at [1532, 378] on button "›" at bounding box center [1533, 372] width 36 height 36
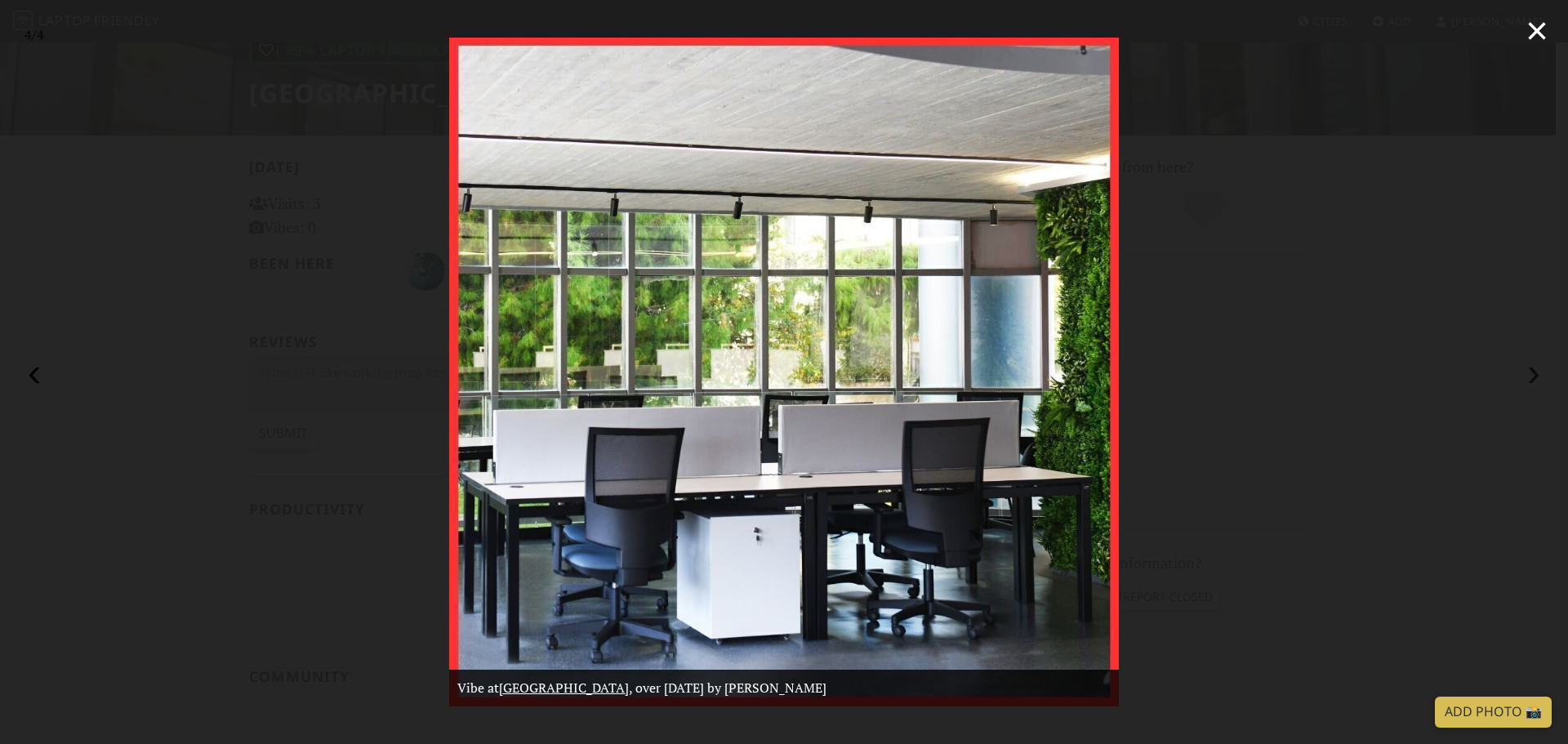
click at [1532, 378] on button "›" at bounding box center [1533, 372] width 36 height 36
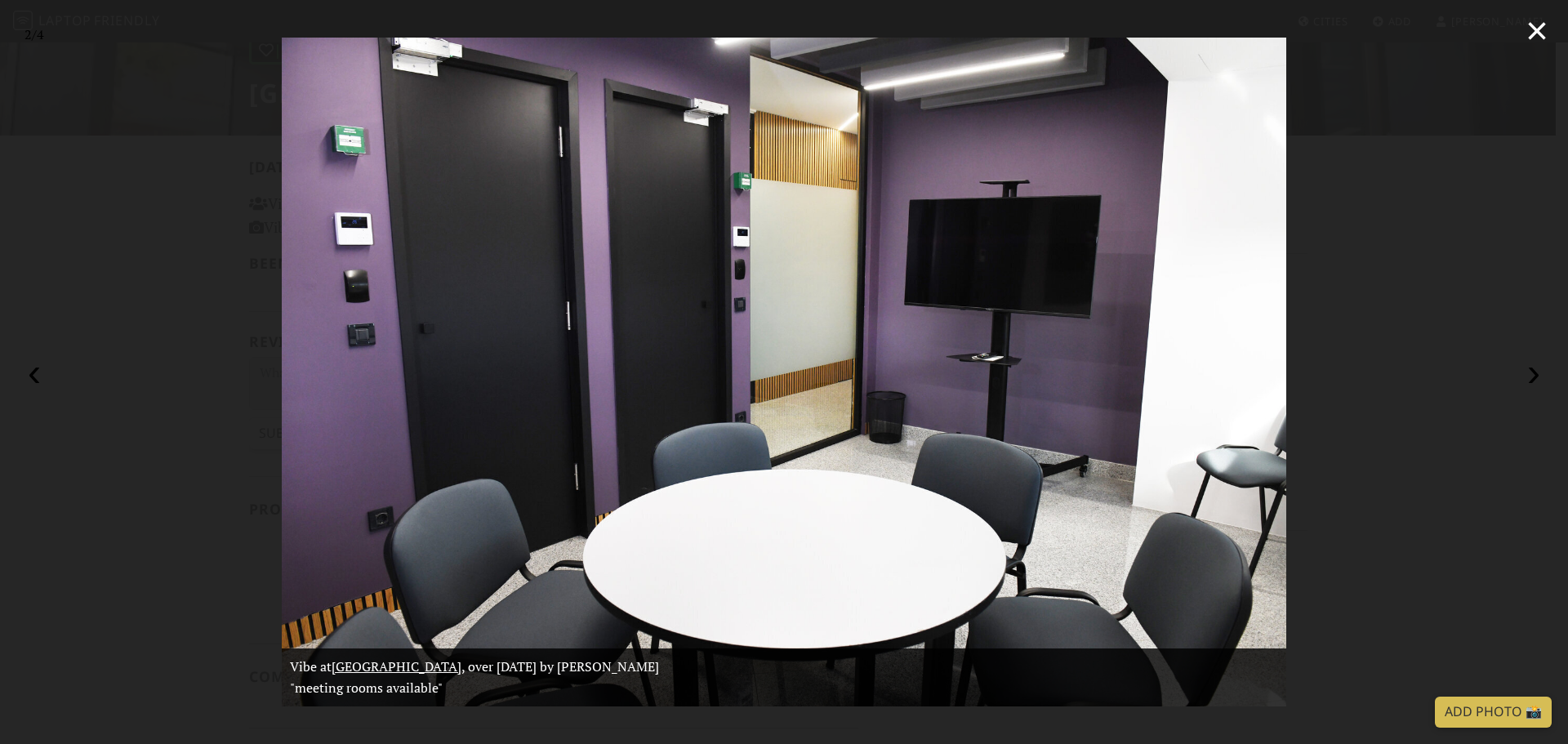
click at [1540, 28] on button "×" at bounding box center [1537, 31] width 36 height 36
